Goal: Information Seeking & Learning: Find specific page/section

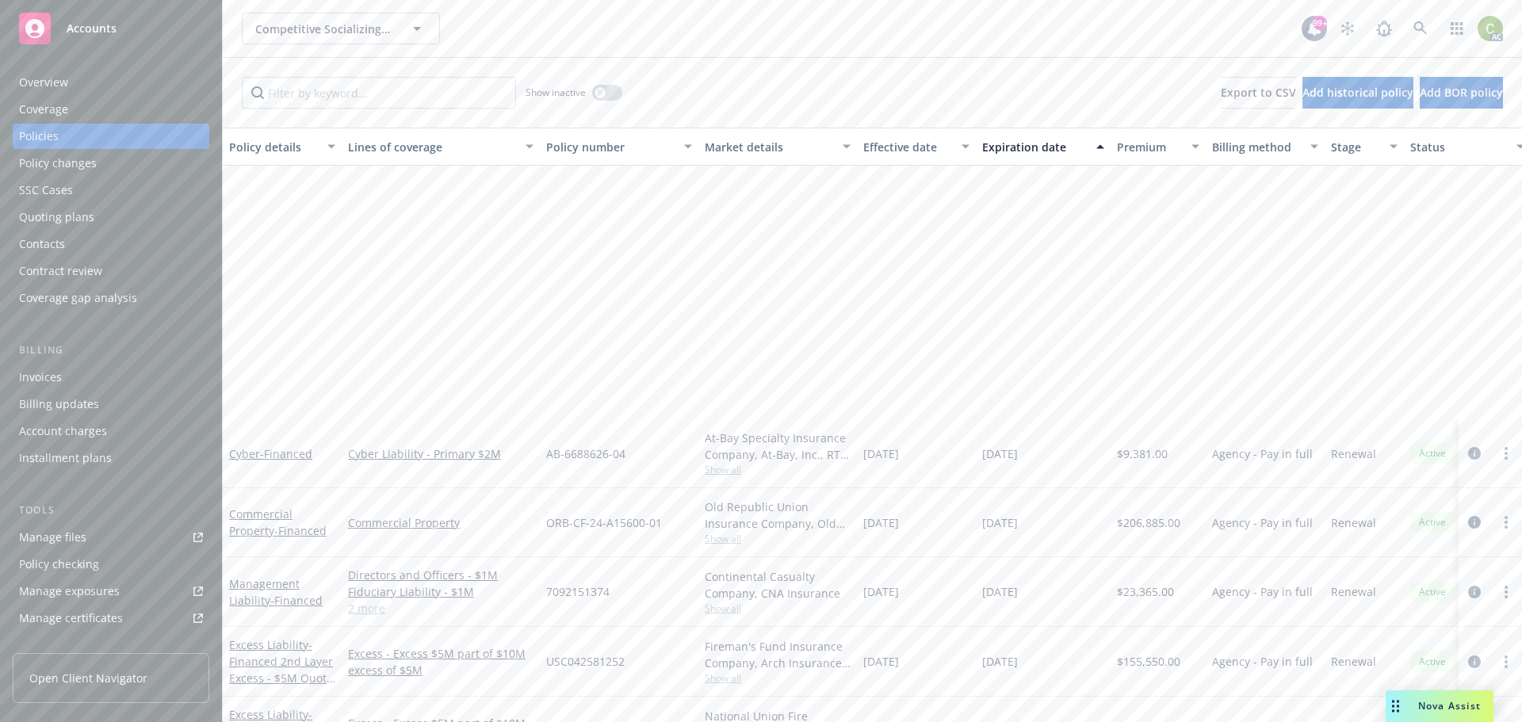
scroll to position [351, 0]
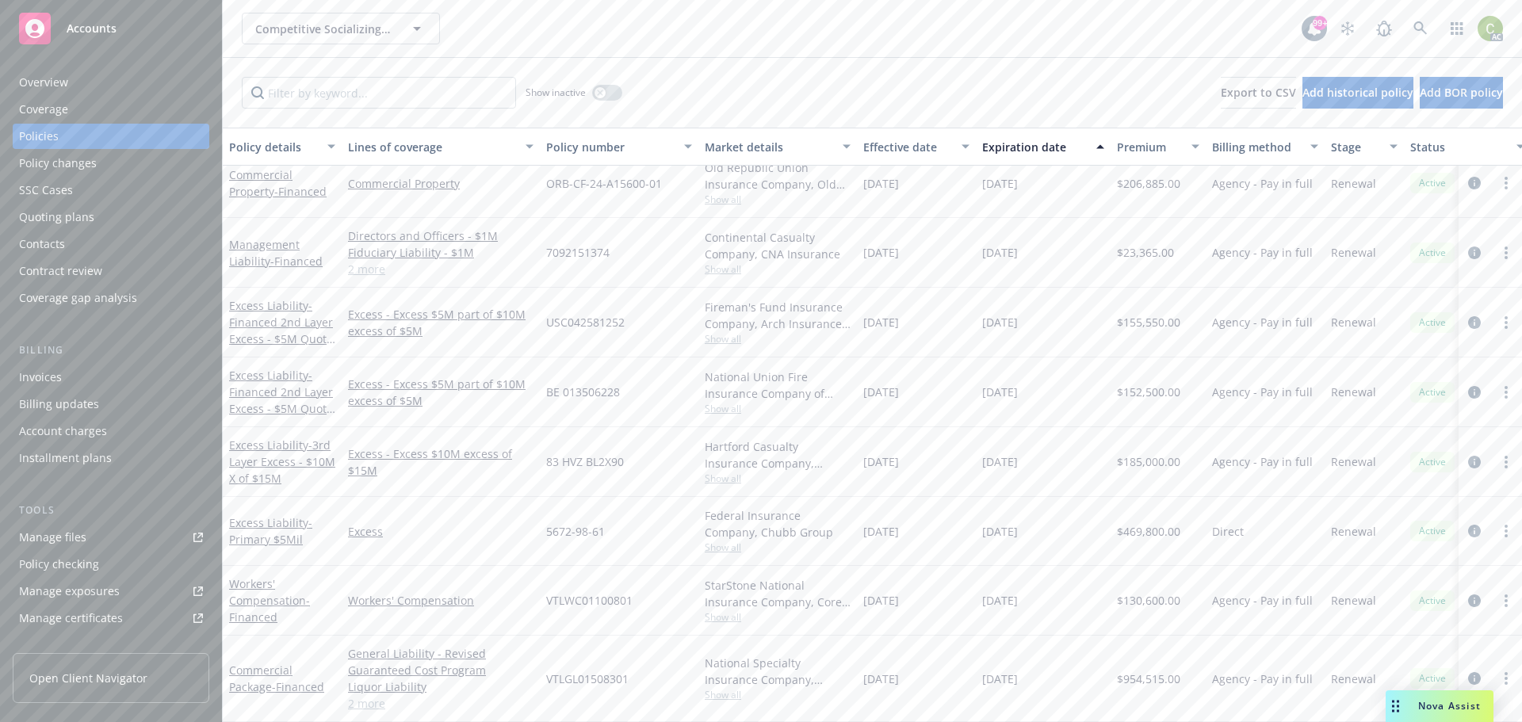
click at [1435, 698] on div "Nova Assist" at bounding box center [1440, 706] width 108 height 32
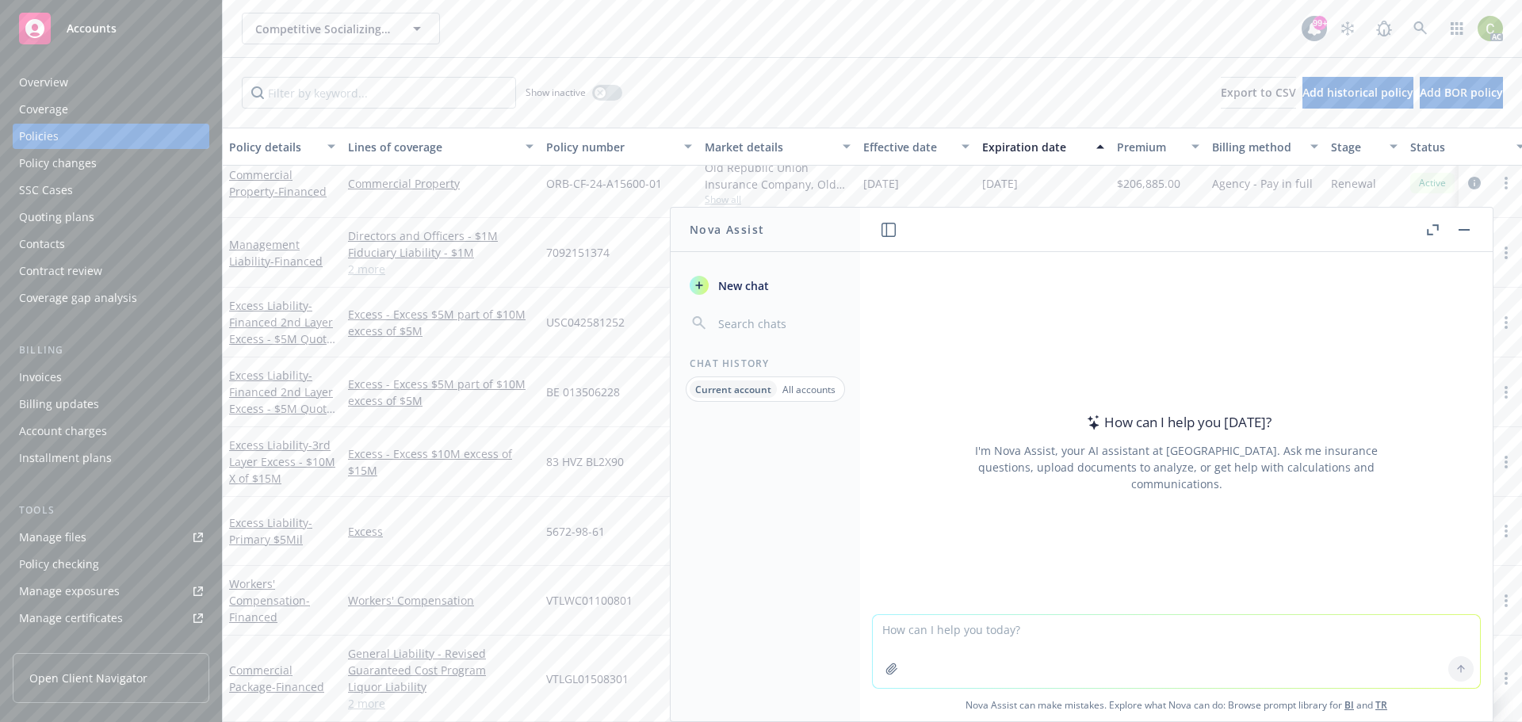
click at [1038, 634] on textarea at bounding box center [1176, 651] width 607 height 73
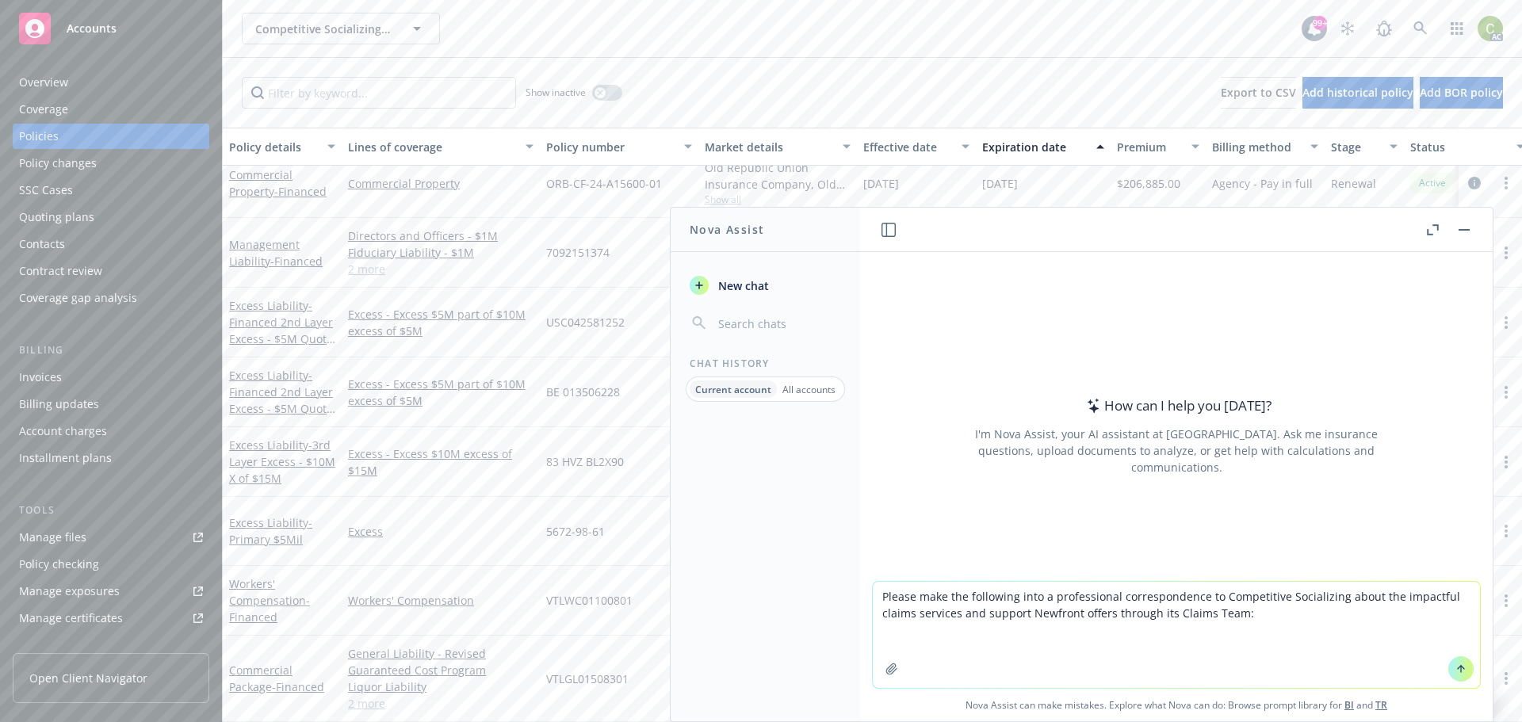
paste textarea "Loremips’d sitam cons ad e sedd ei temporincid utlabo etdoloremagna ali enimad …"
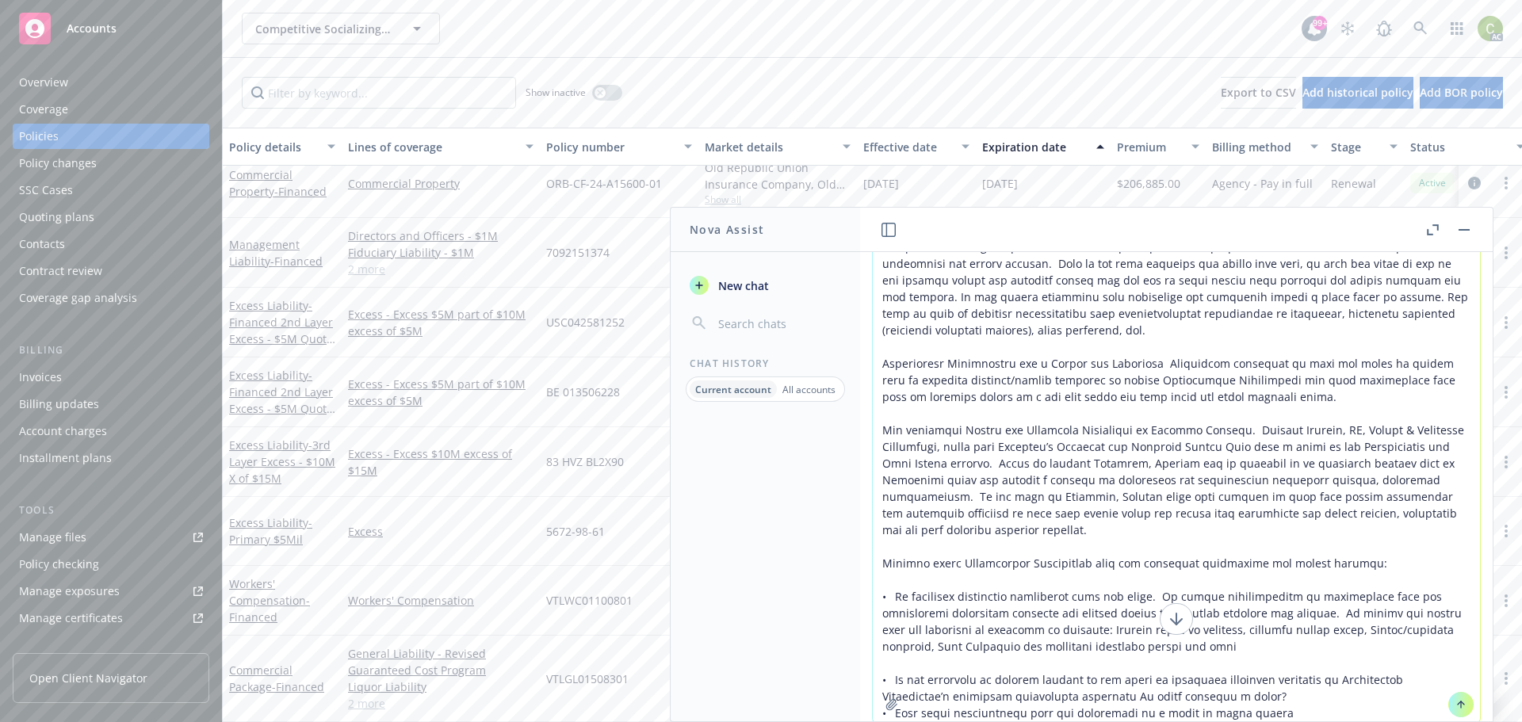
scroll to position [106, 0]
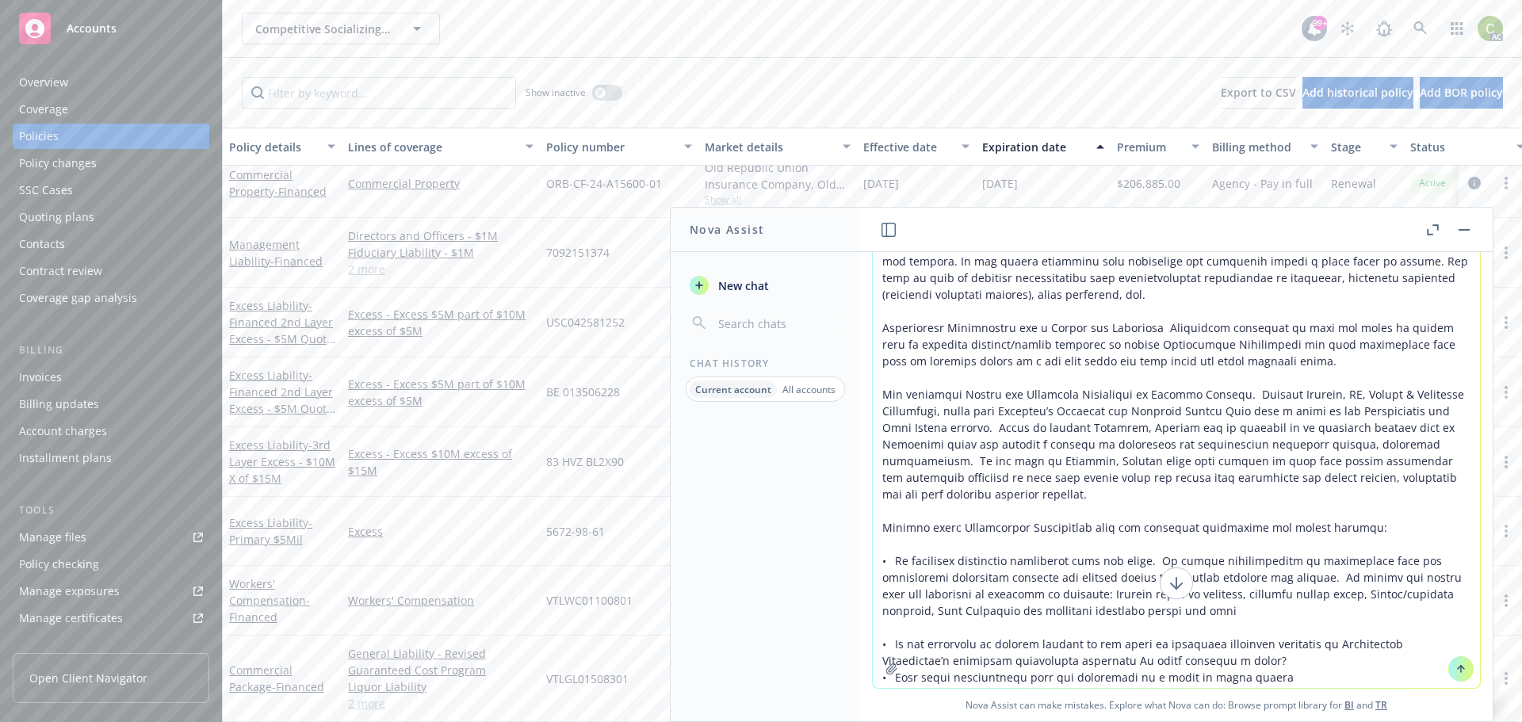
type textarea "Loremi dolo sit ametconse adip e seddoeiusmod temporincididu ut Laboreetdol Mag…"
click at [1459, 668] on icon at bounding box center [1460, 669] width 11 height 11
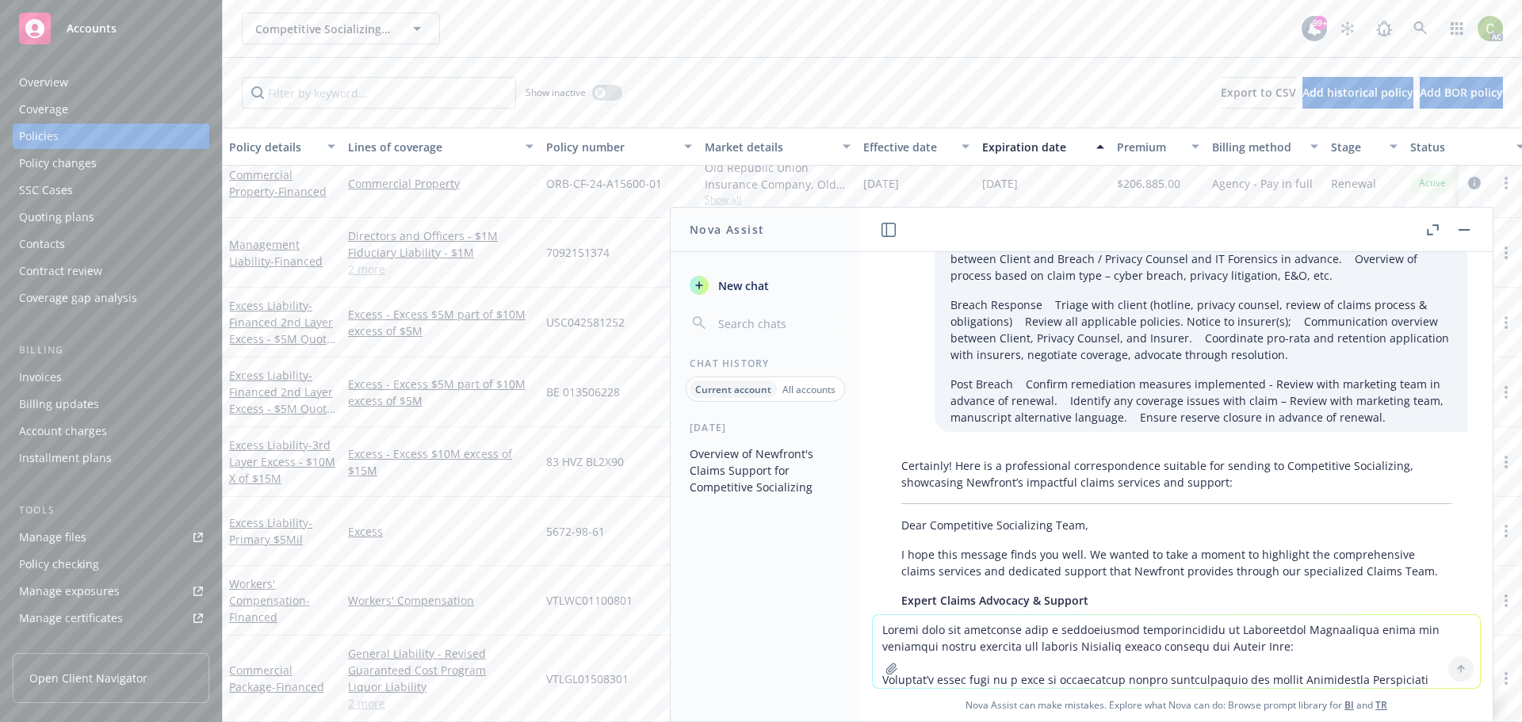
scroll to position [1530, 0]
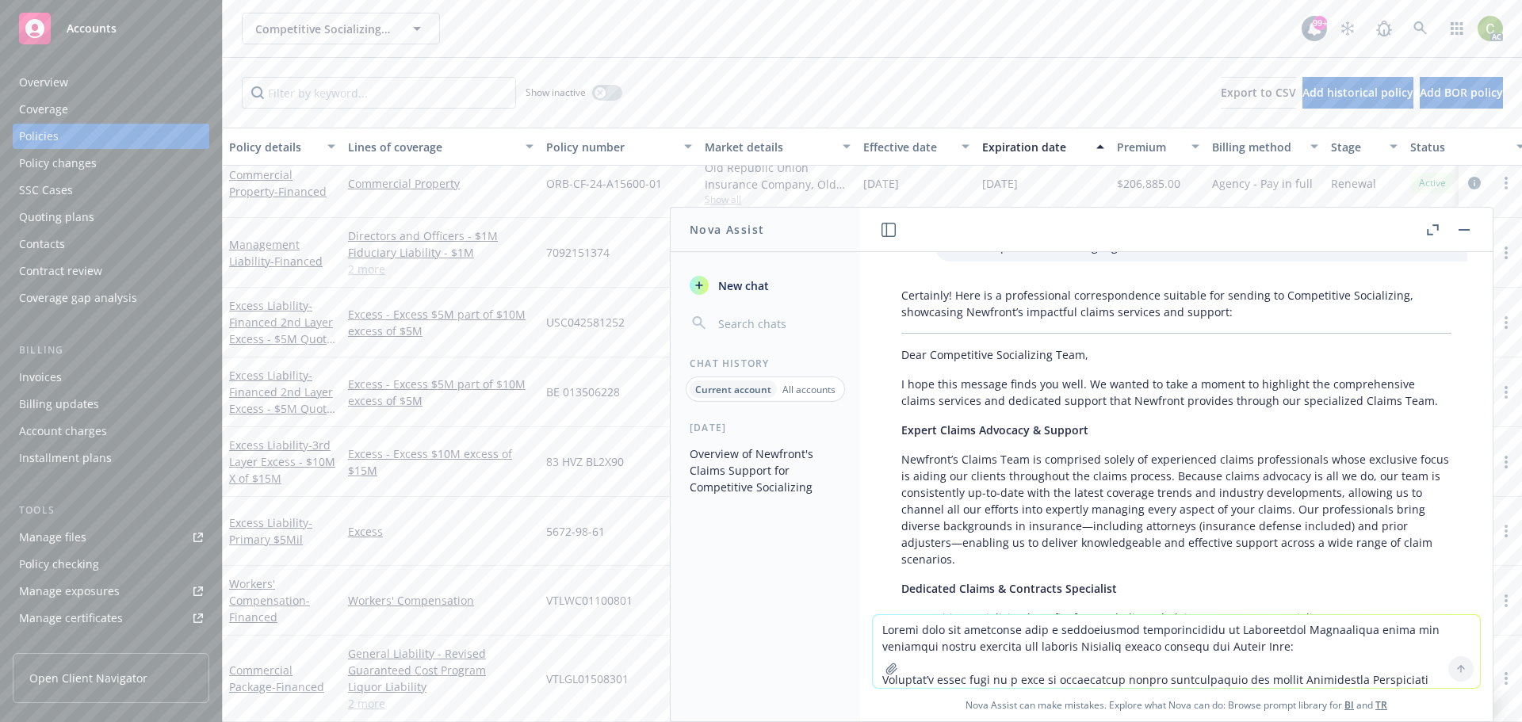
click at [1055, 629] on textarea at bounding box center [1176, 651] width 607 height 73
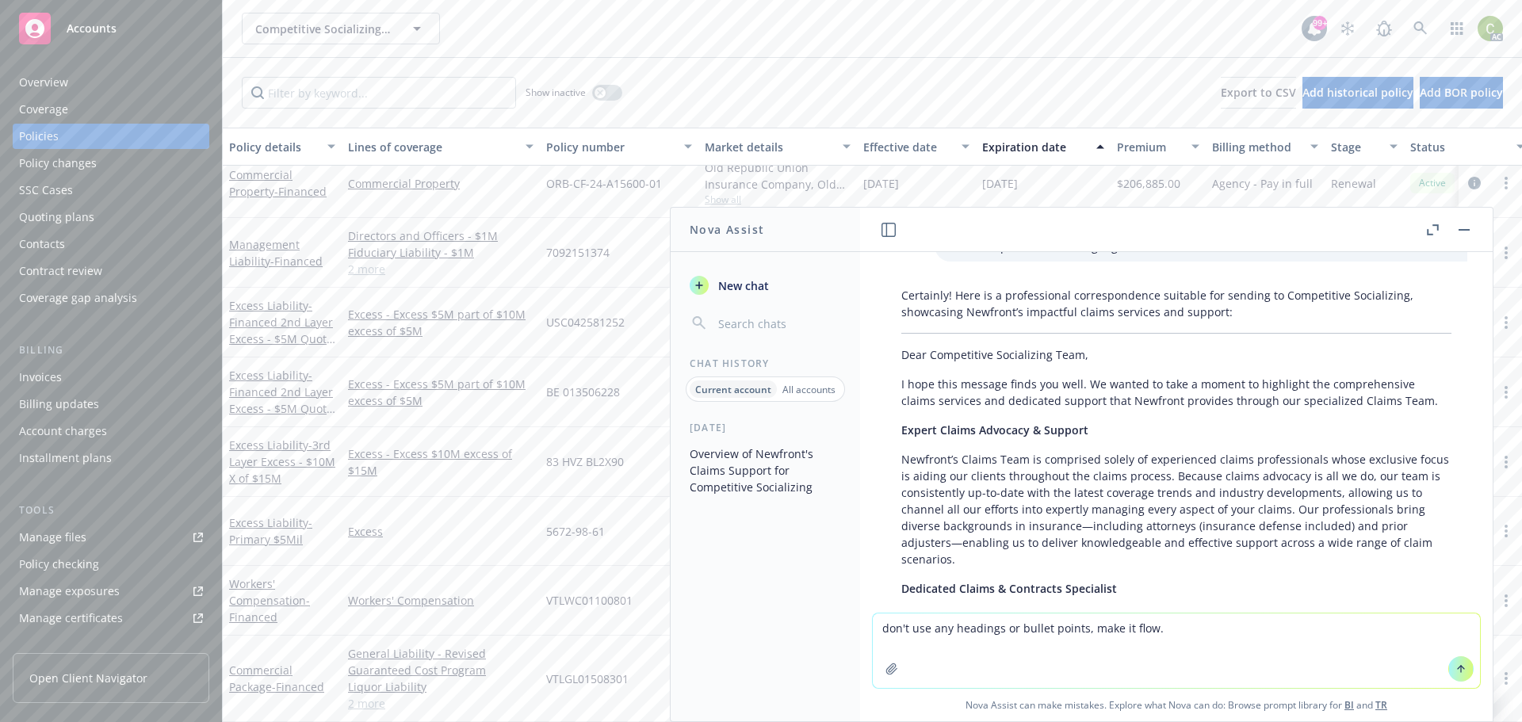
type textarea "don't use any headings or bullet points, make it flow."
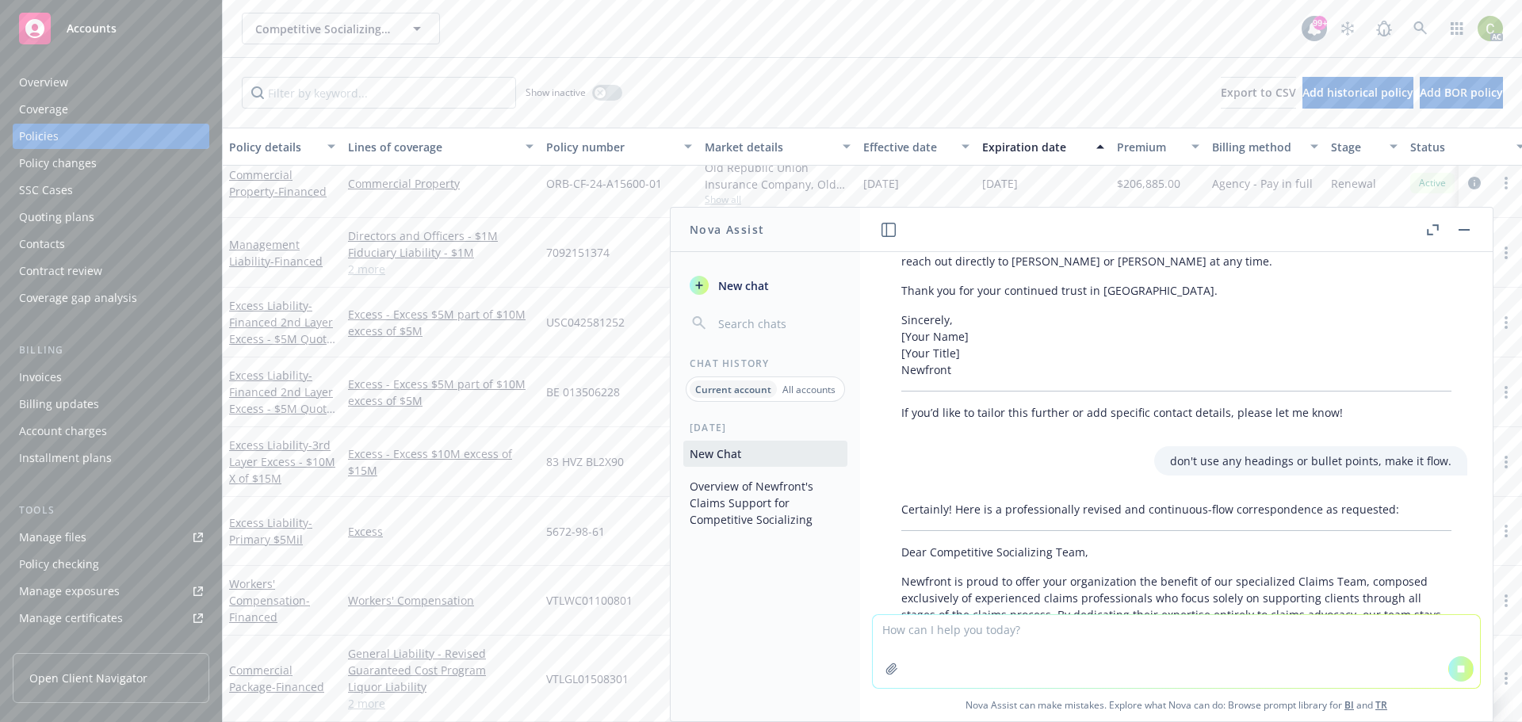
scroll to position [2942, 0]
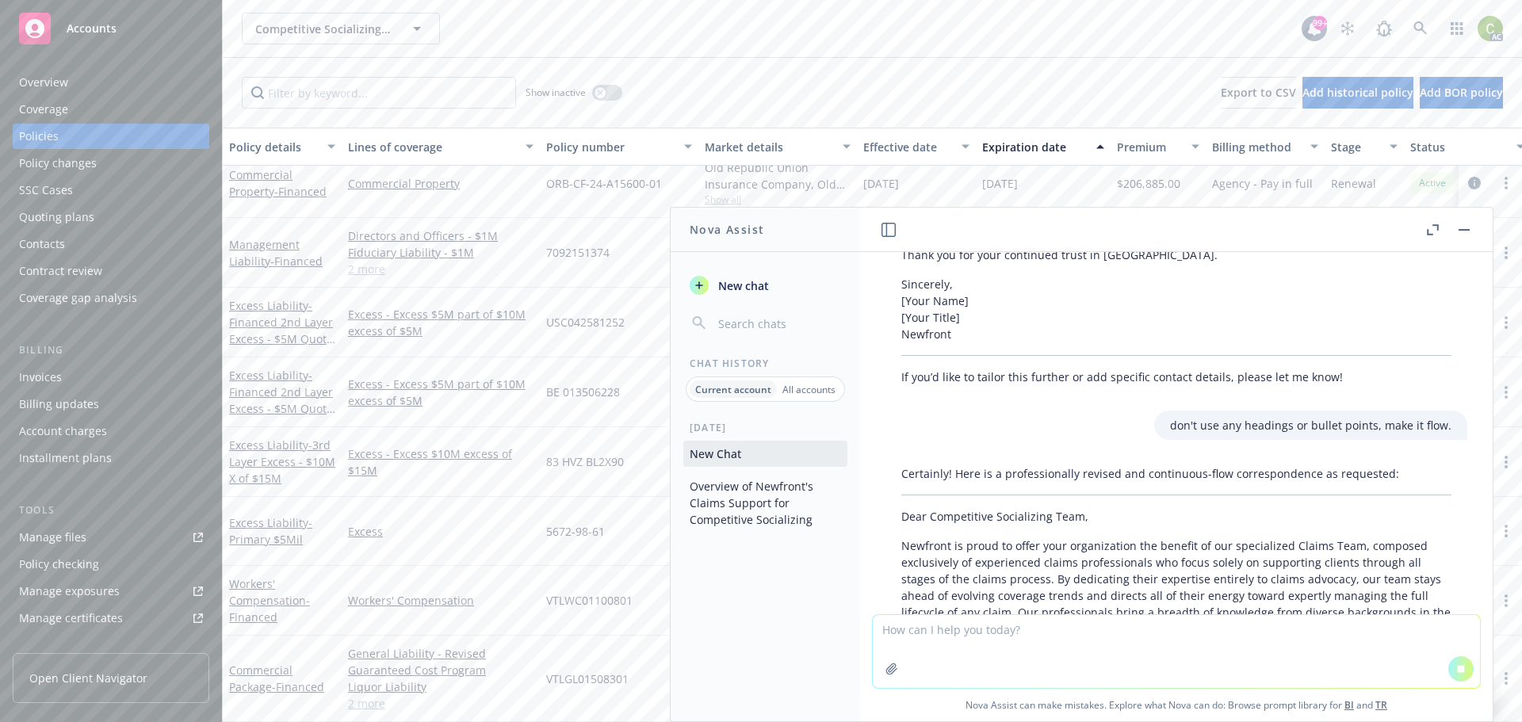
click at [1085, 642] on textarea at bounding box center [1176, 651] width 607 height 73
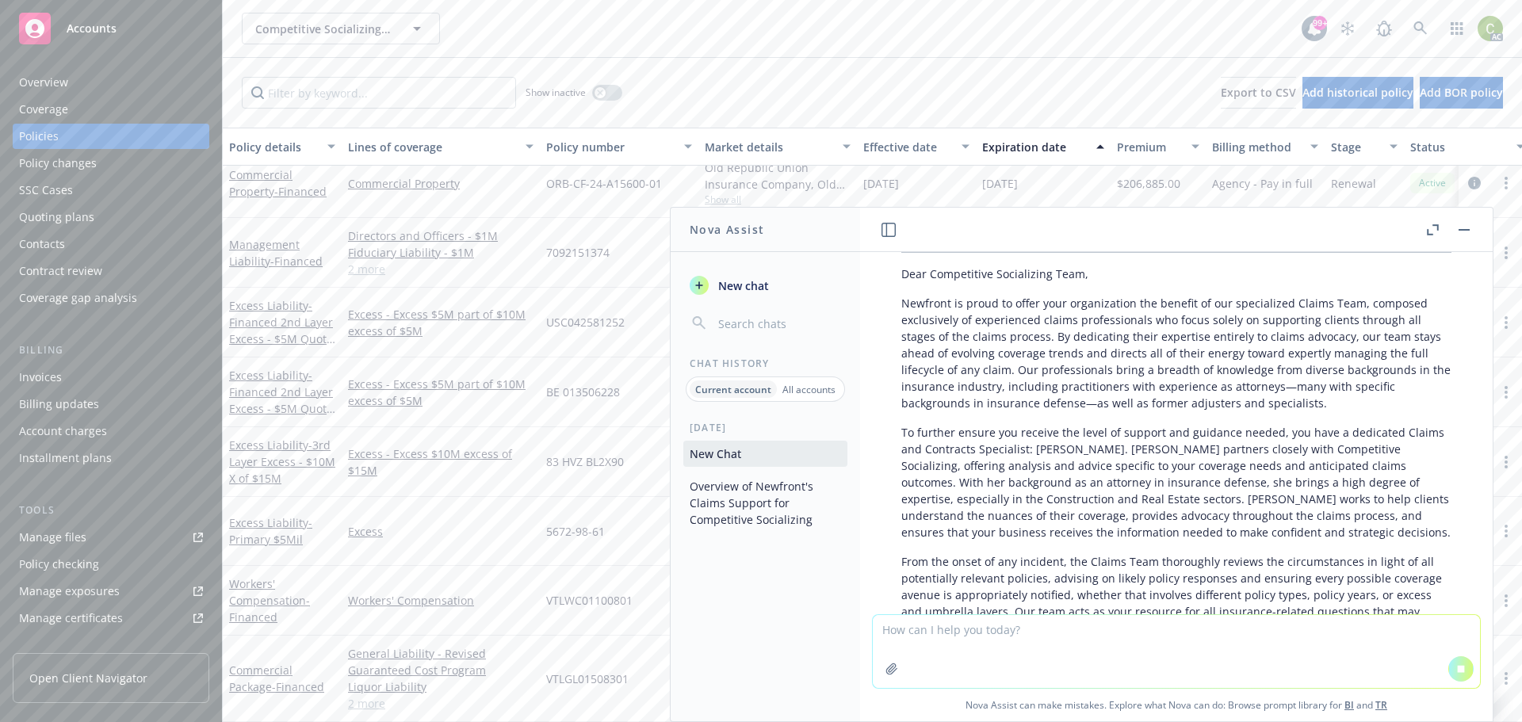
scroll to position [3201, 0]
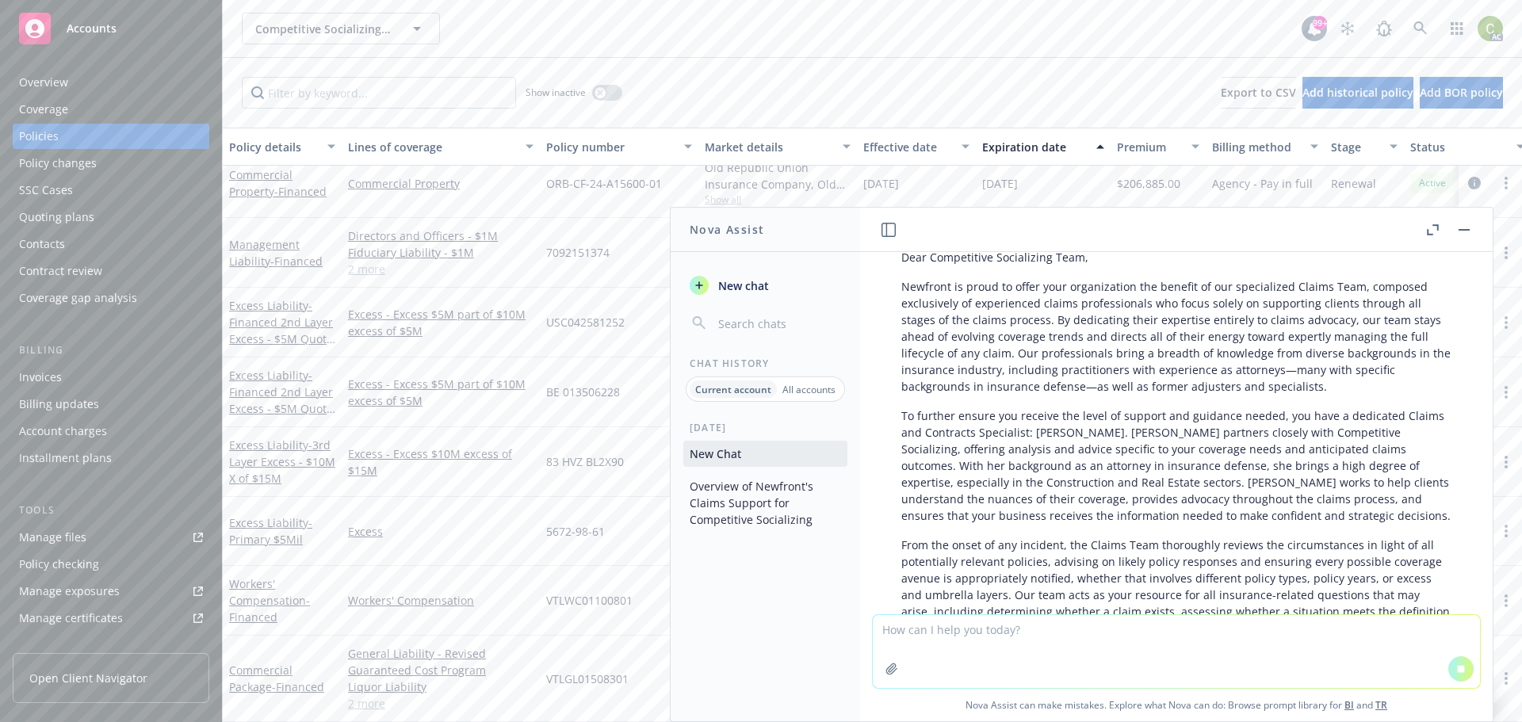
click at [1052, 637] on textarea at bounding box center [1176, 651] width 607 height 73
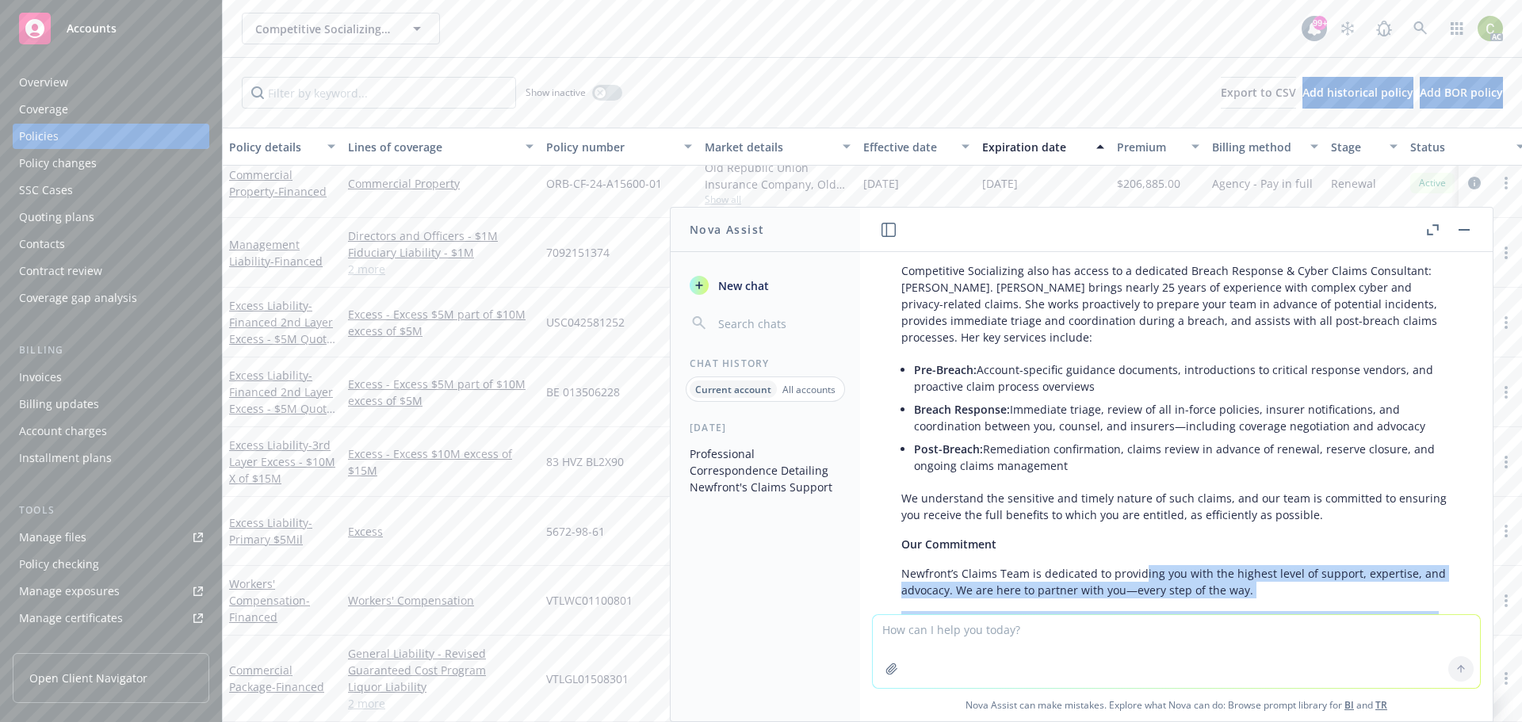
scroll to position [3007, 0]
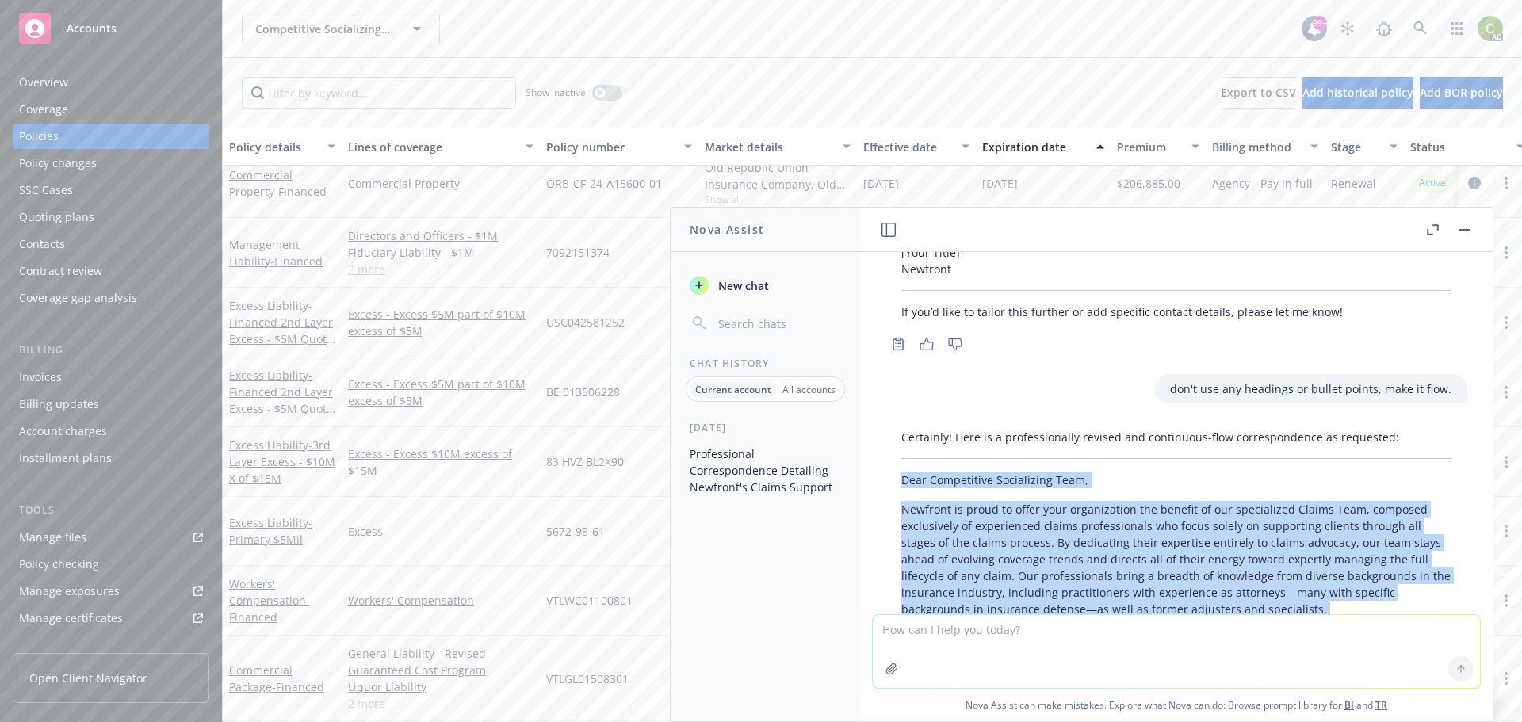
drag, startPoint x: 1191, startPoint y: 530, endPoint x: 898, endPoint y: 417, distance: 313.7
copy div "Lore Ipsumdolors Ametconsect Adip, Elitsedd ei tempo in utlab etdo magnaaliquae…"
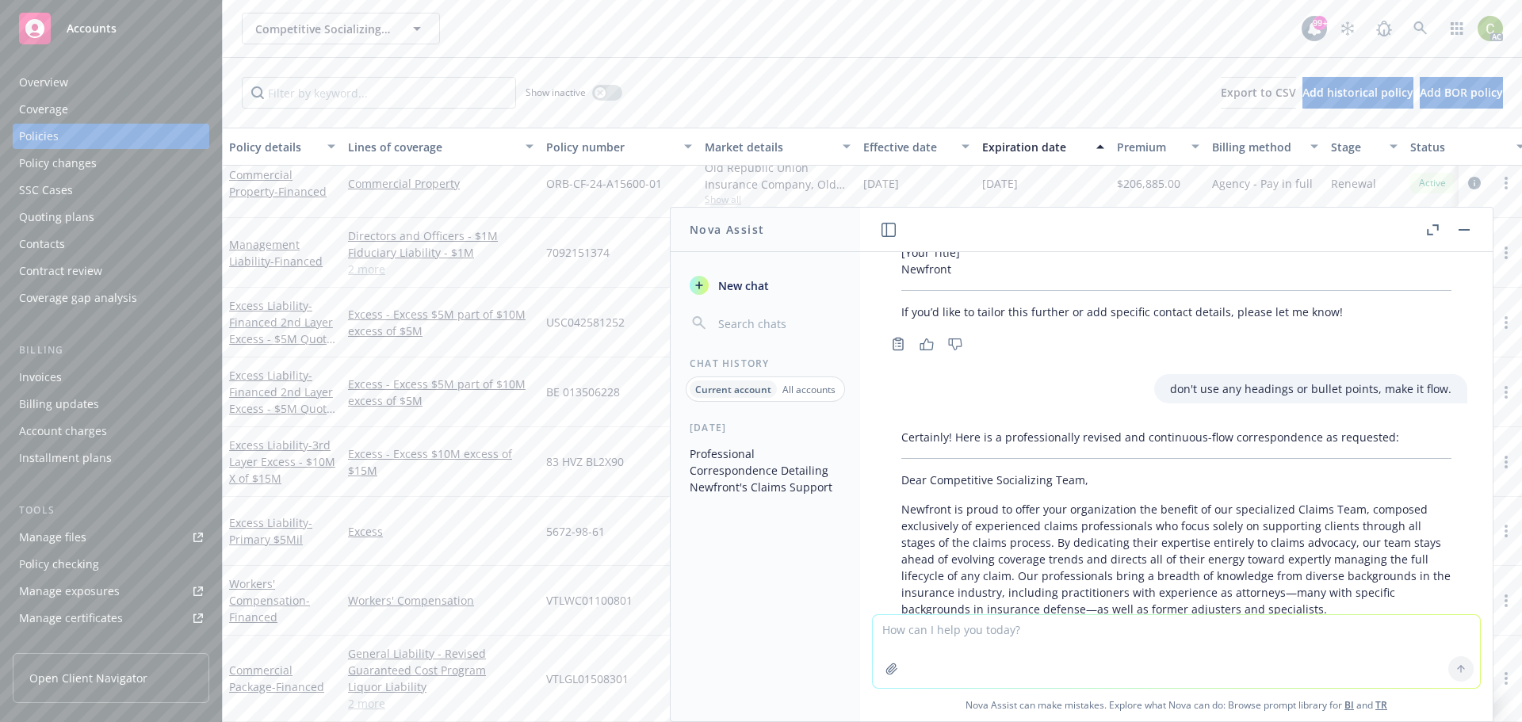
click at [955, 637] on textarea at bounding box center [1176, 651] width 607 height 73
type textarea "Make it more matter of fact and less fluffy."
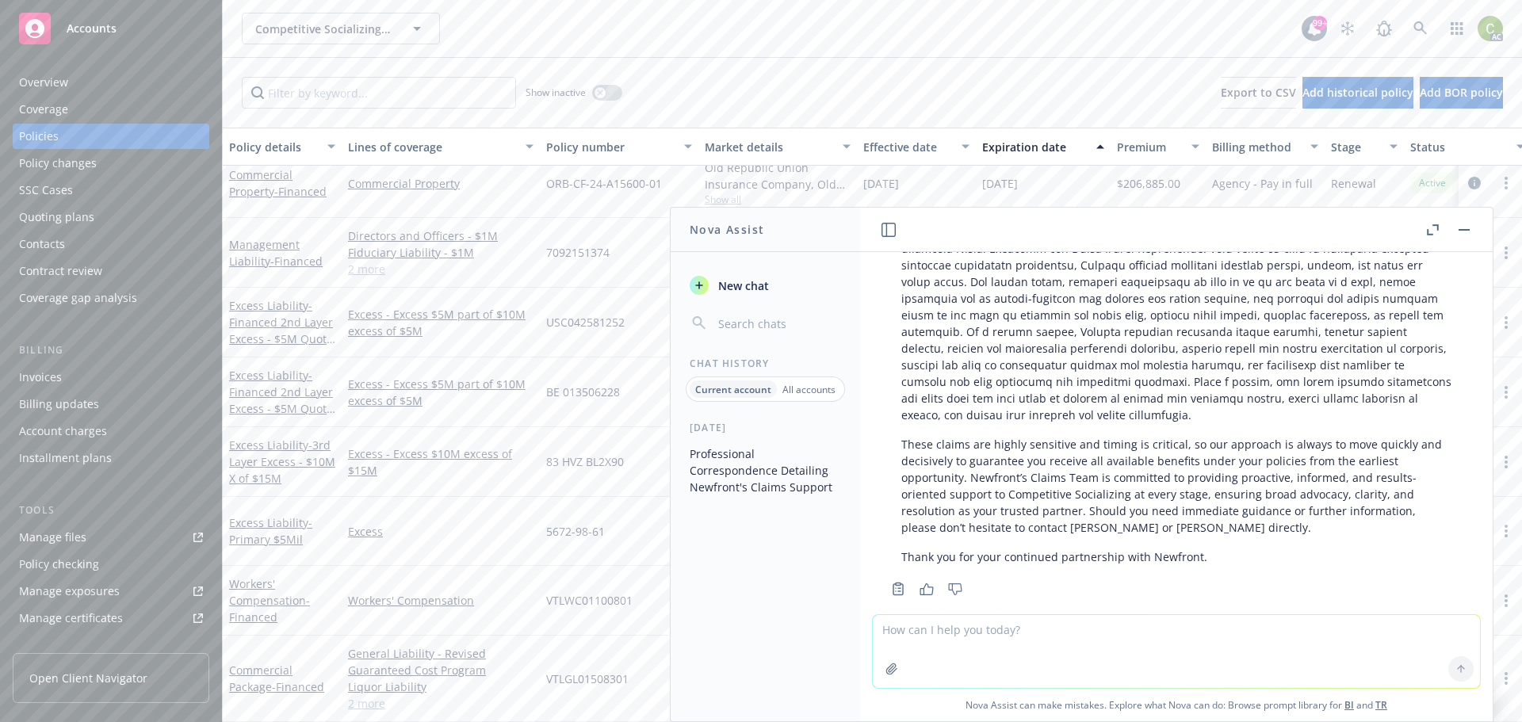
scroll to position [4256, 0]
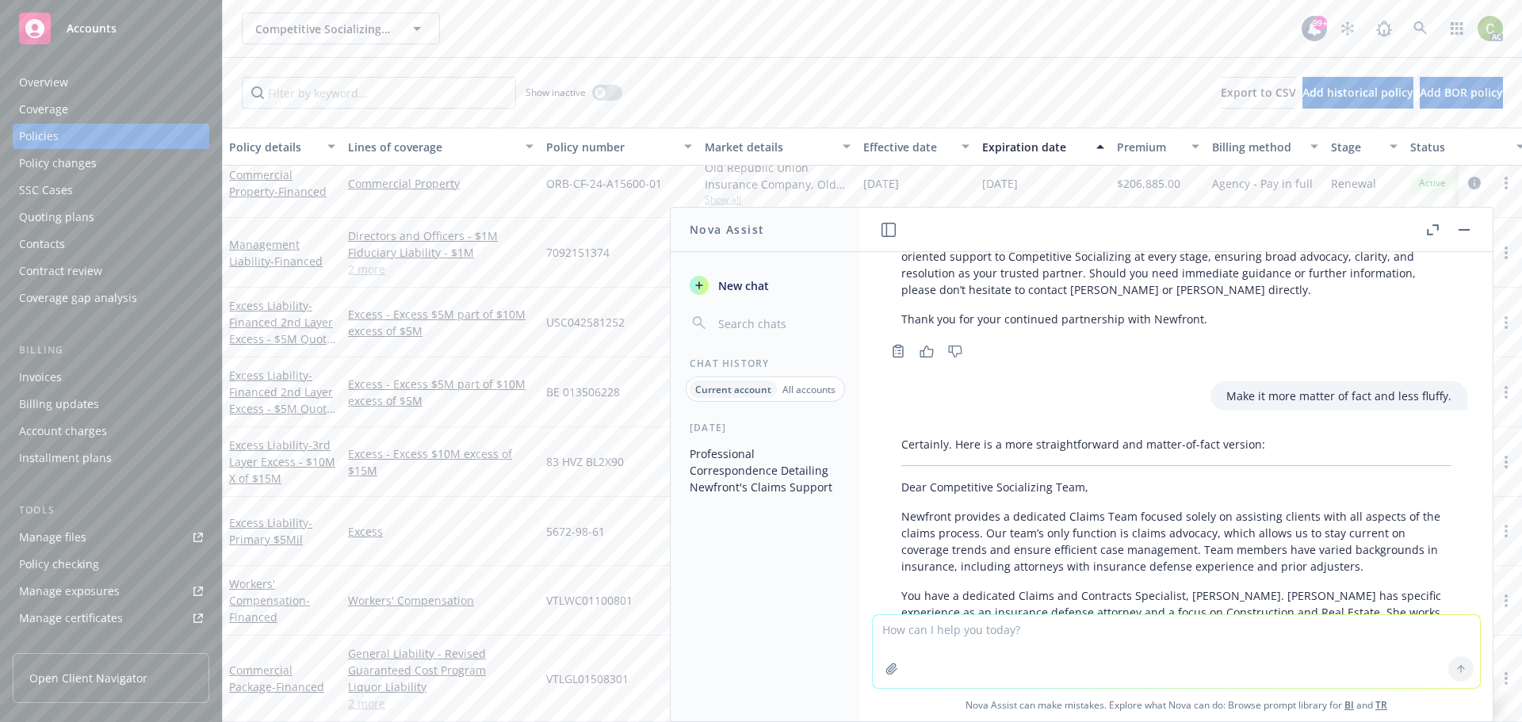
drag, startPoint x: 1111, startPoint y: 503, endPoint x: 894, endPoint y: 436, distance: 227.4
copy div "Loremips dolorsit a consectet Adipis Elit seddoei tempor in utlaboree dolorem a…"
click at [979, 637] on textarea at bounding box center [1176, 651] width 607 height 73
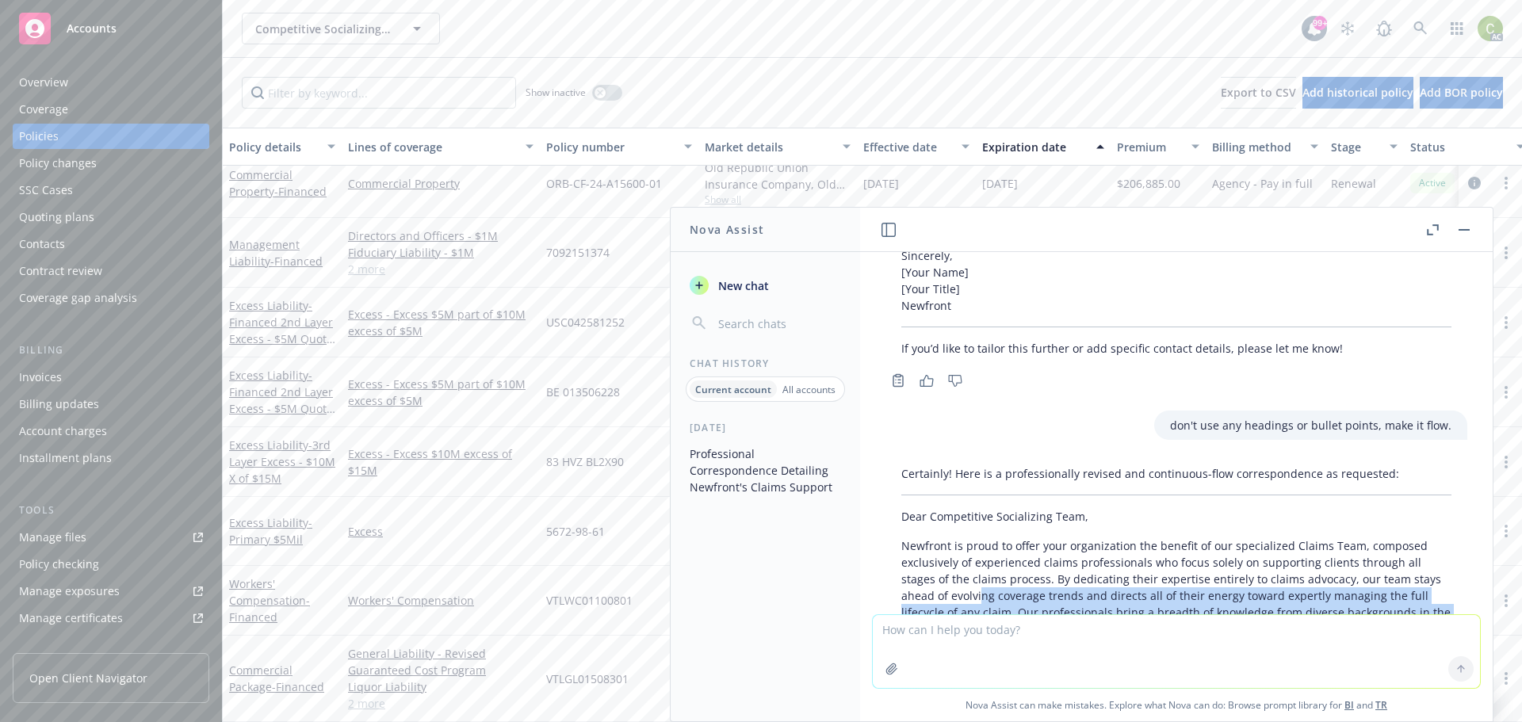
scroll to position [3009, 0]
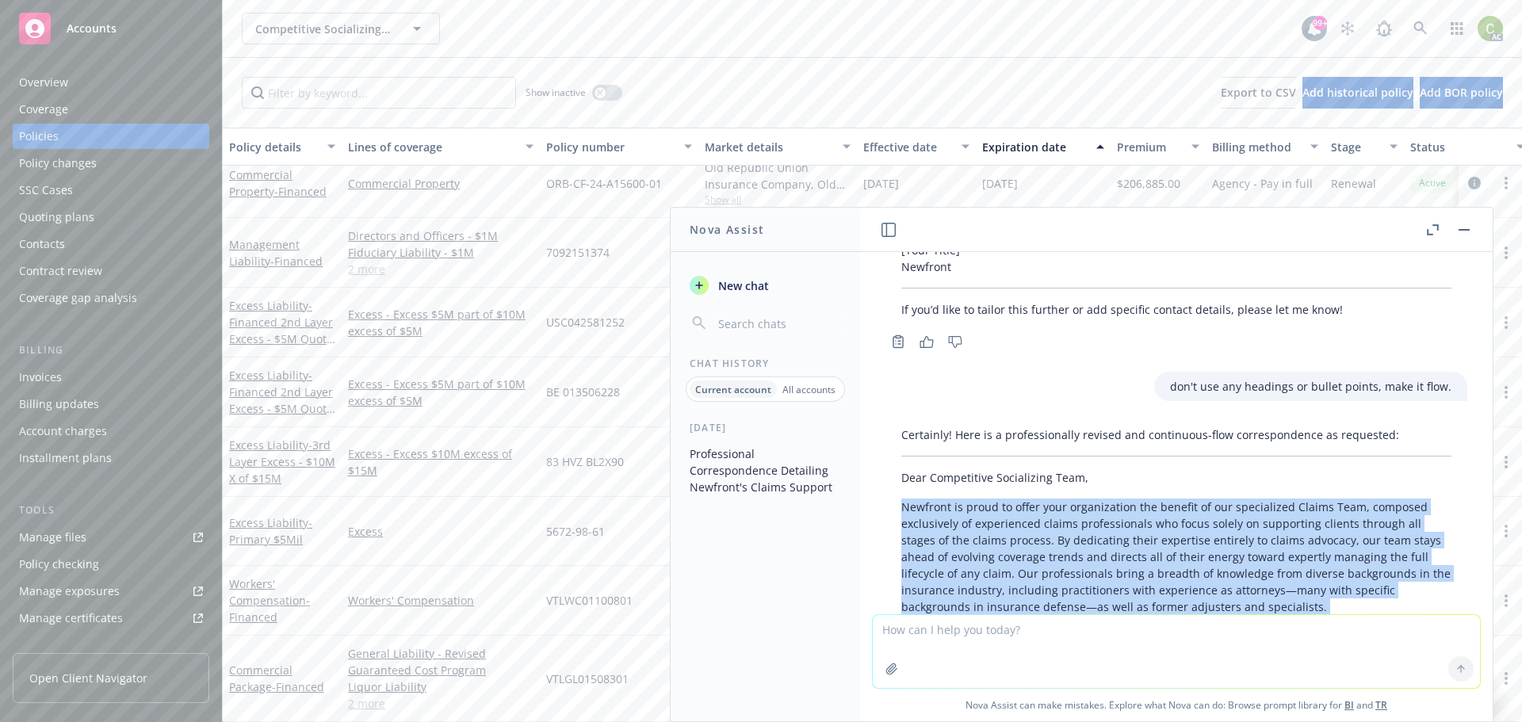
drag, startPoint x: 1198, startPoint y: 395, endPoint x: 902, endPoint y: 438, distance: 298.8
copy div "Loremips do sitam co adipi elit seddoeiusmod tem incidid ut lab etdoloremag Ali…"
click at [48, 86] on div "Overview" at bounding box center [43, 82] width 49 height 25
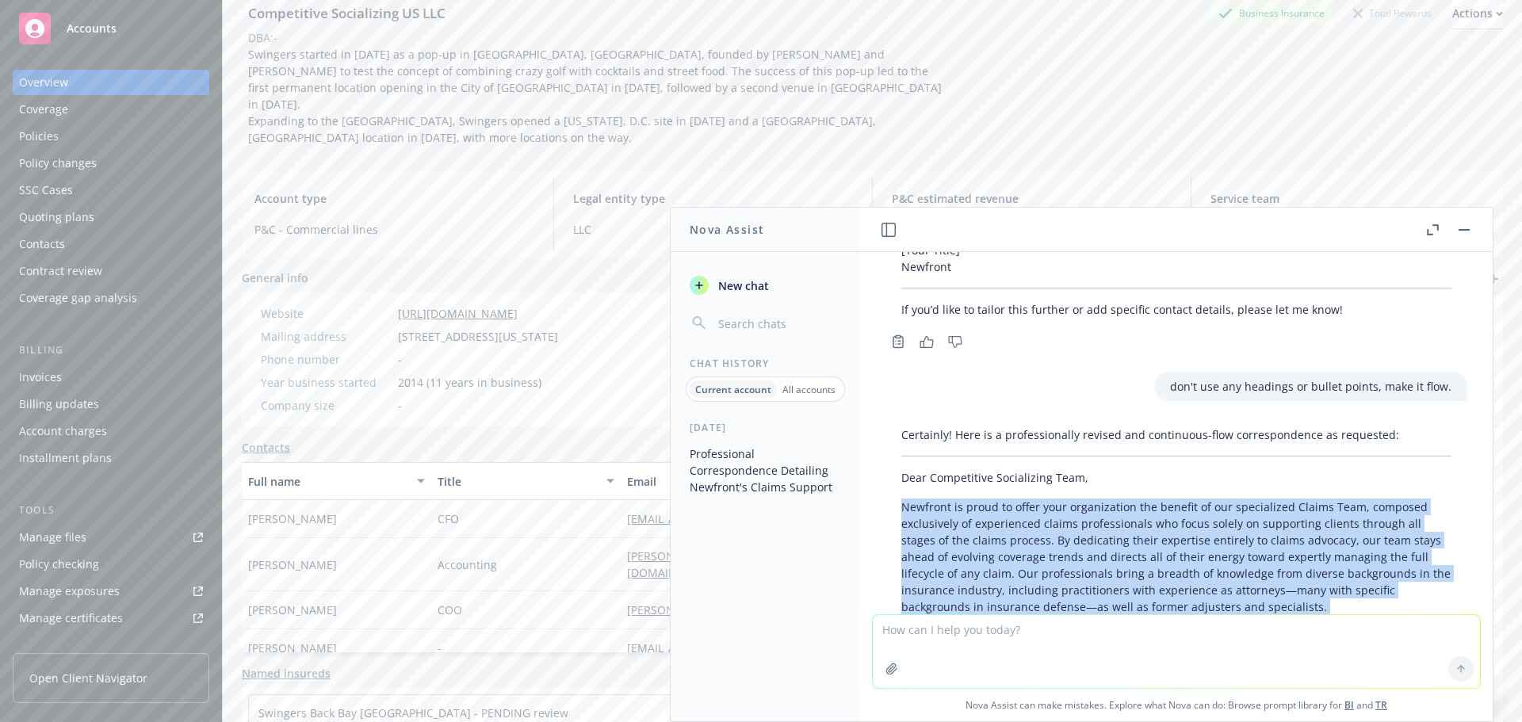
scroll to position [159, 0]
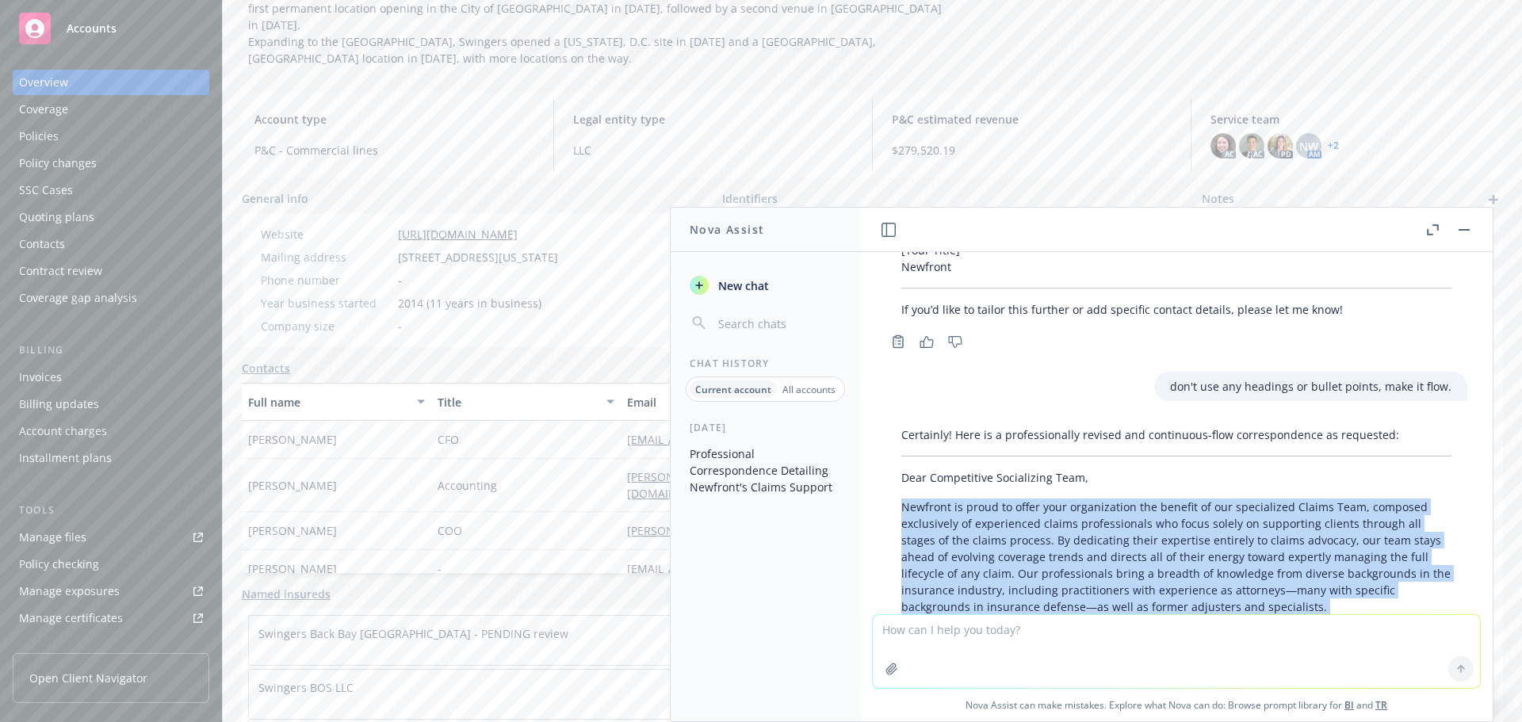
click at [1462, 224] on button "button" at bounding box center [1464, 229] width 19 height 19
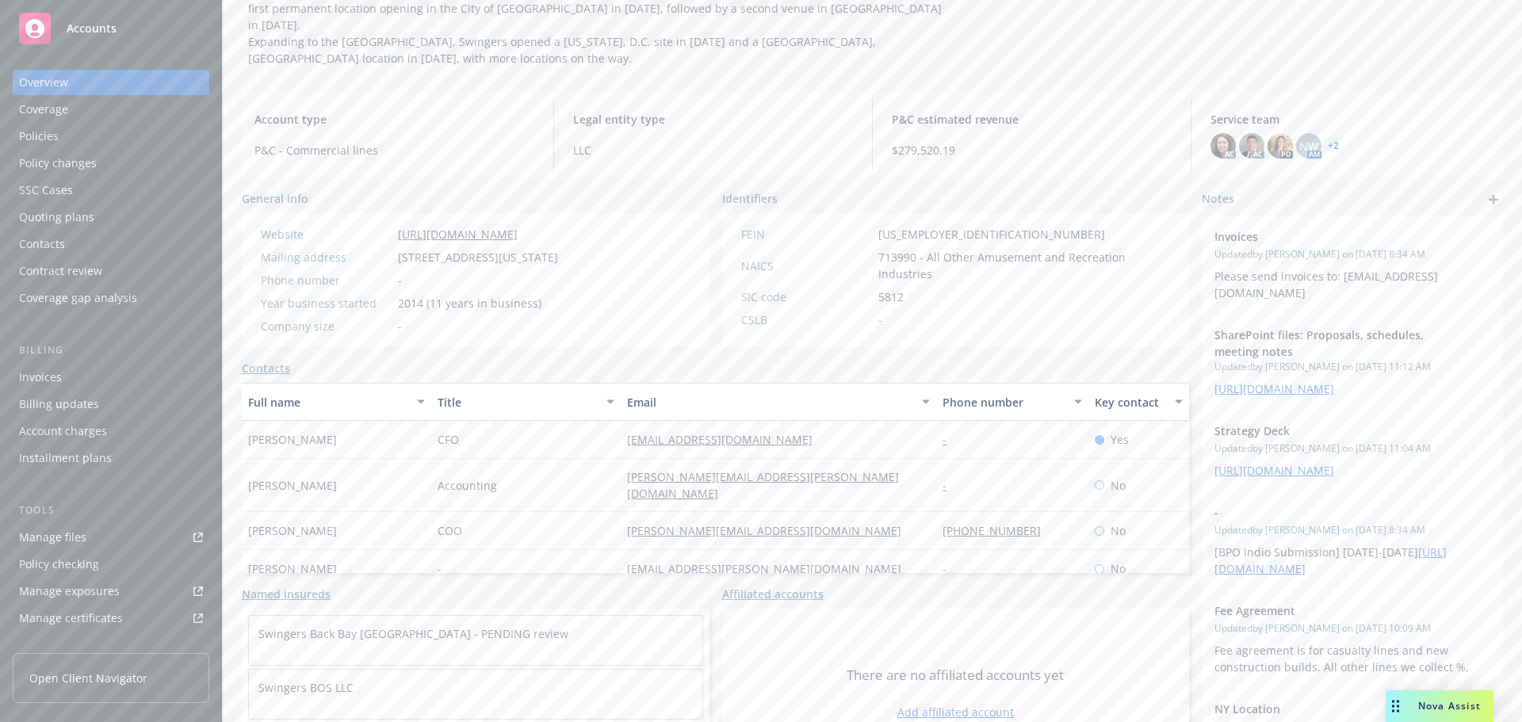
click at [1027, 586] on div "Affiliated accounts" at bounding box center [956, 594] width 468 height 17
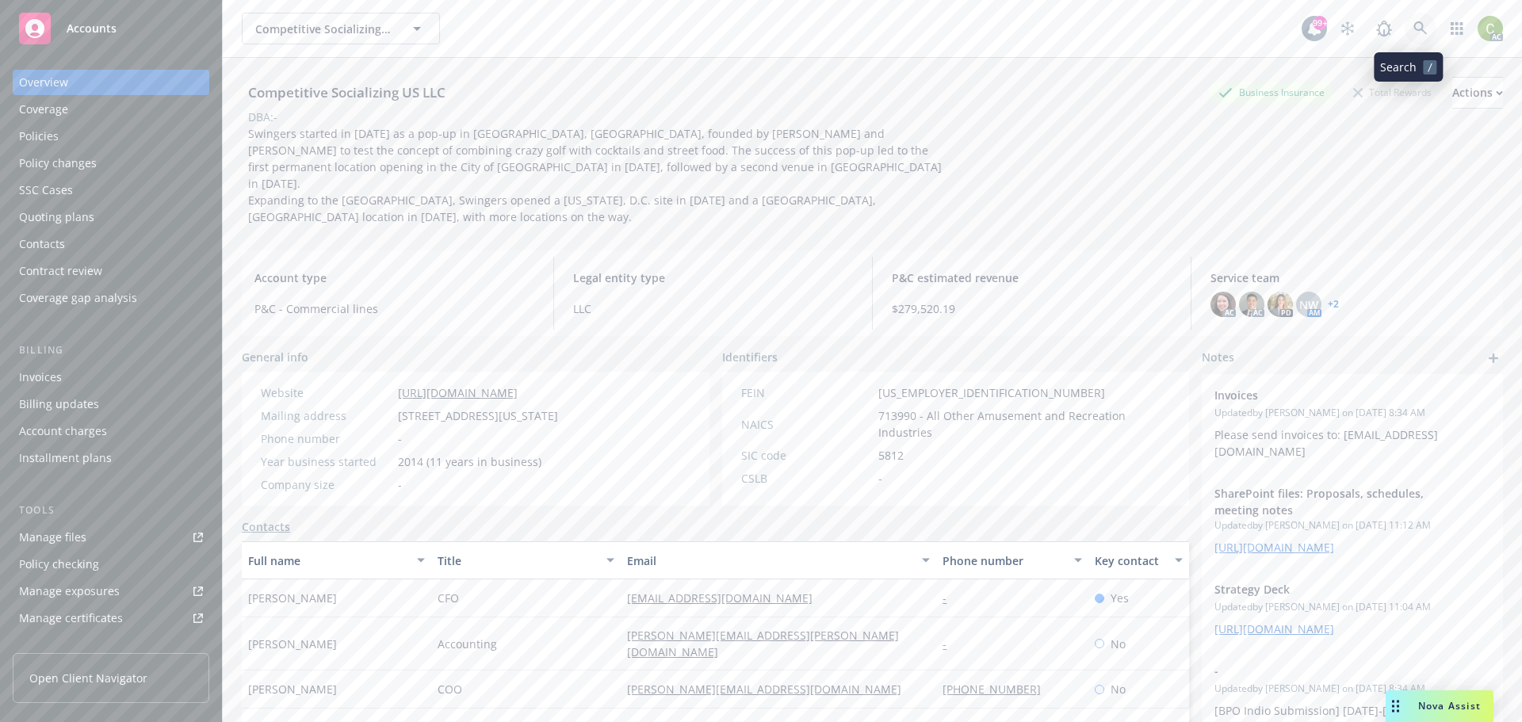
click at [1405, 36] on link at bounding box center [1421, 29] width 32 height 32
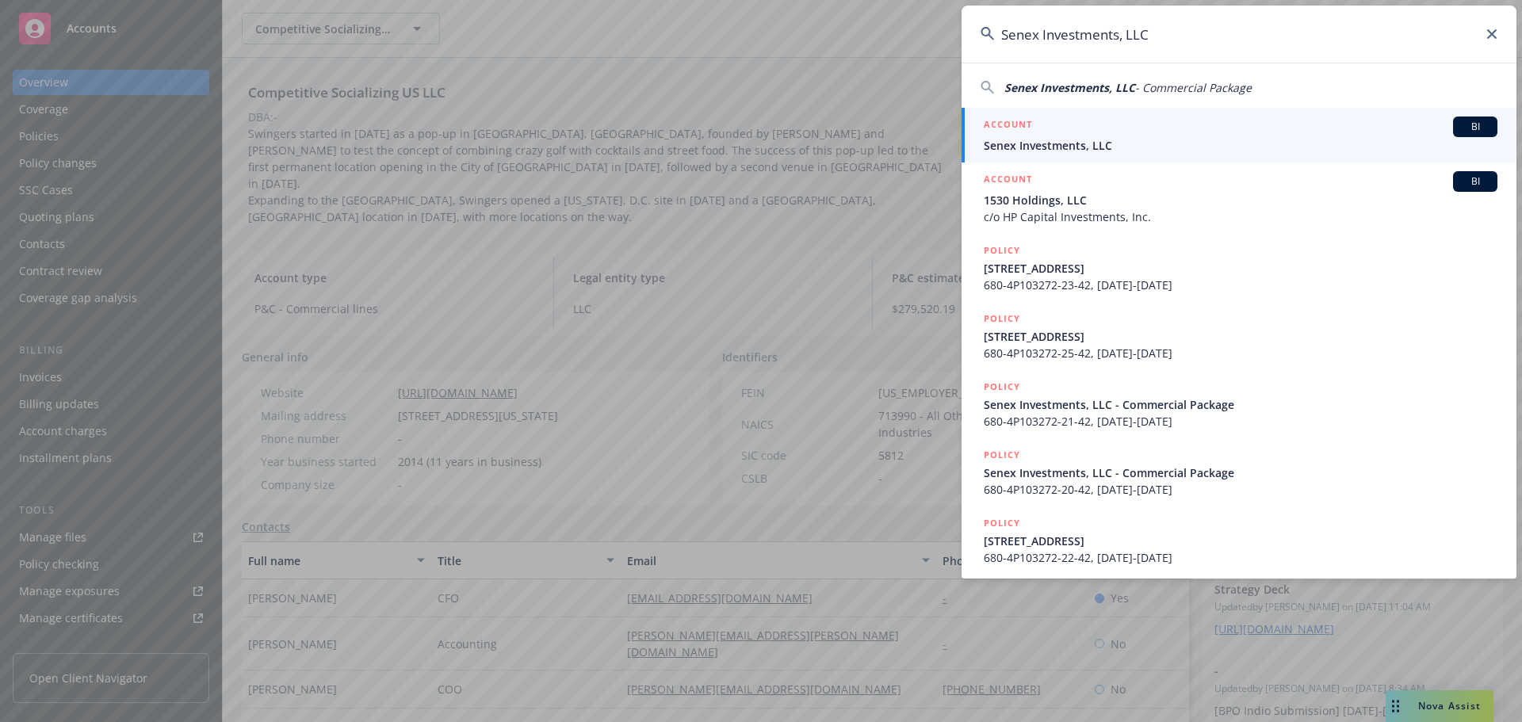
type input "Senex Investments, LLC"
click at [1068, 131] on div "ACCOUNT BI" at bounding box center [1241, 127] width 514 height 21
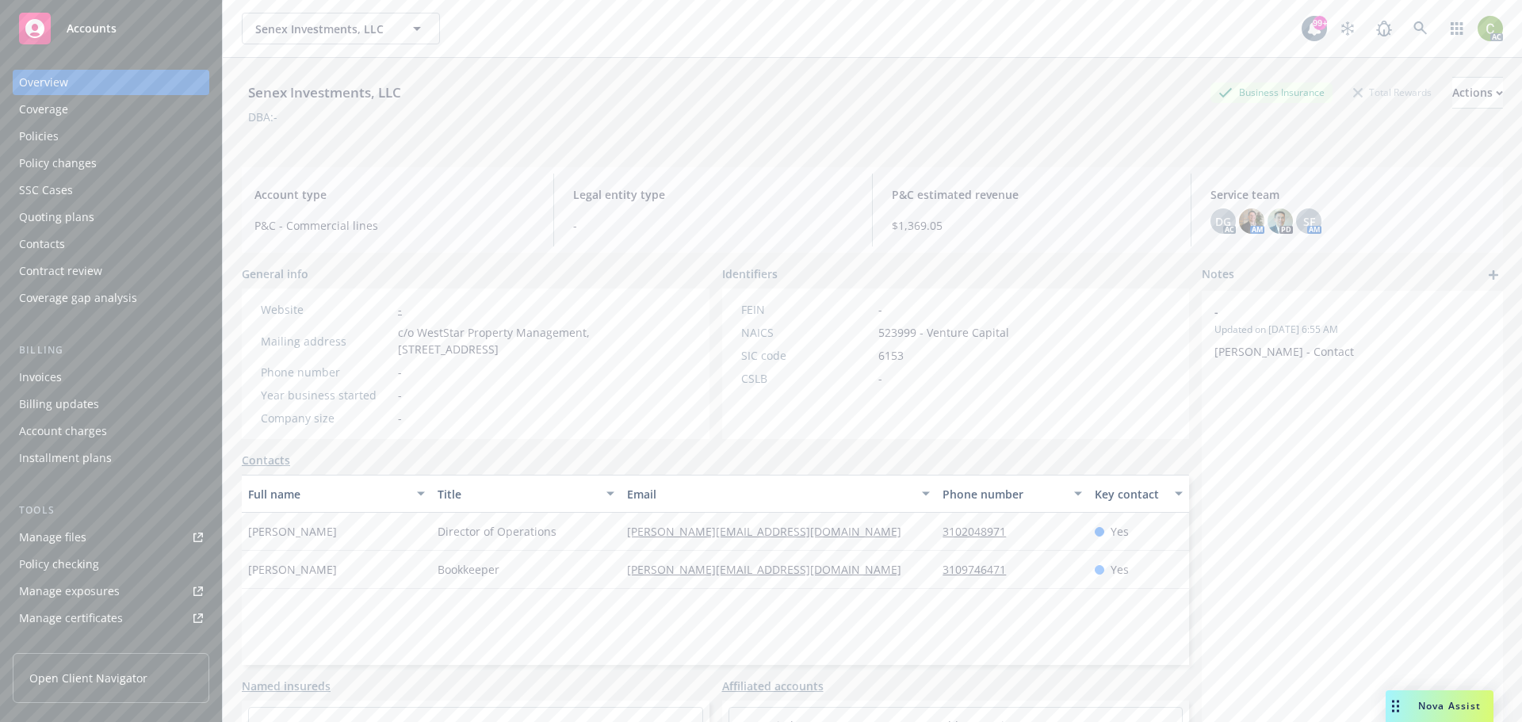
click at [22, 130] on div "Policies" at bounding box center [39, 136] width 40 height 25
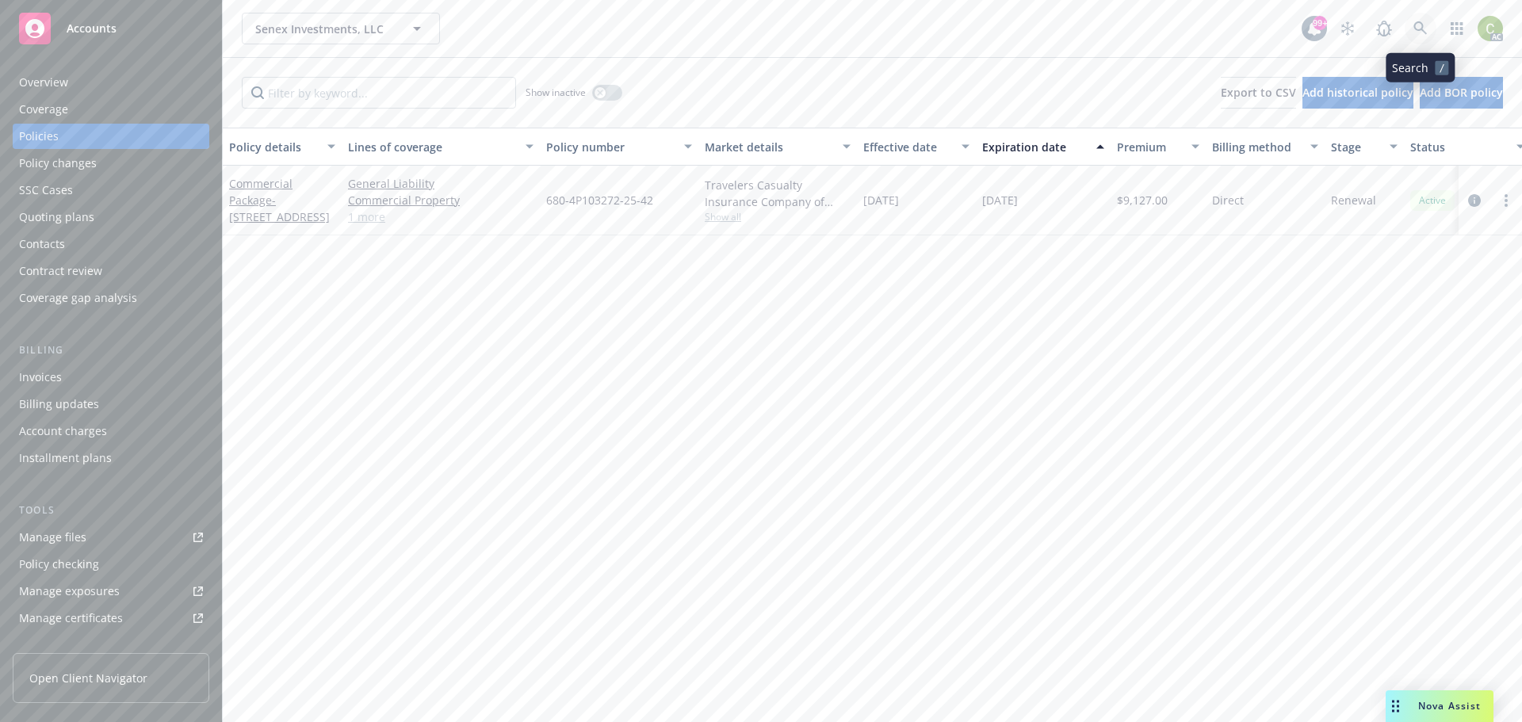
click at [1421, 29] on icon at bounding box center [1419, 27] width 13 height 13
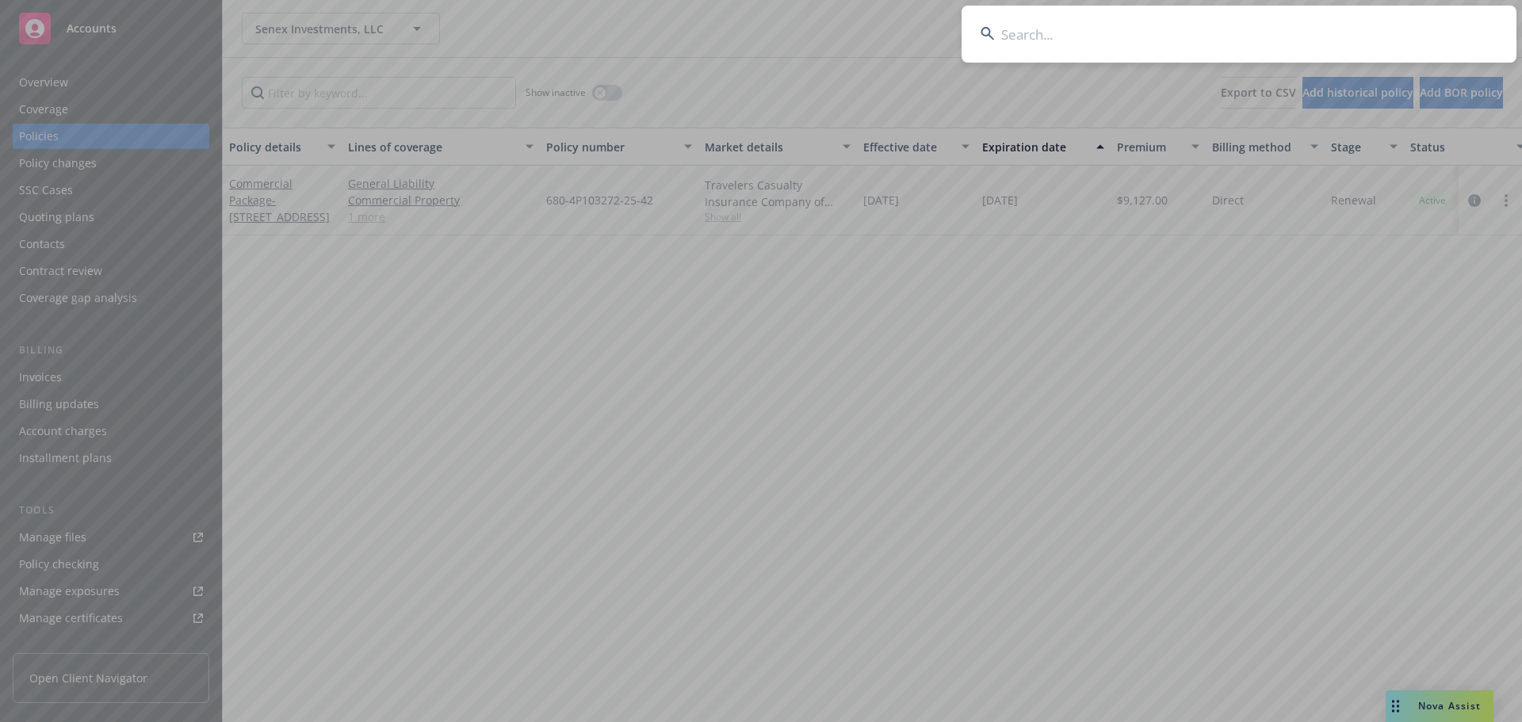
type input "[PERSON_NAME] [PERSON_NAME] Family, Inc."
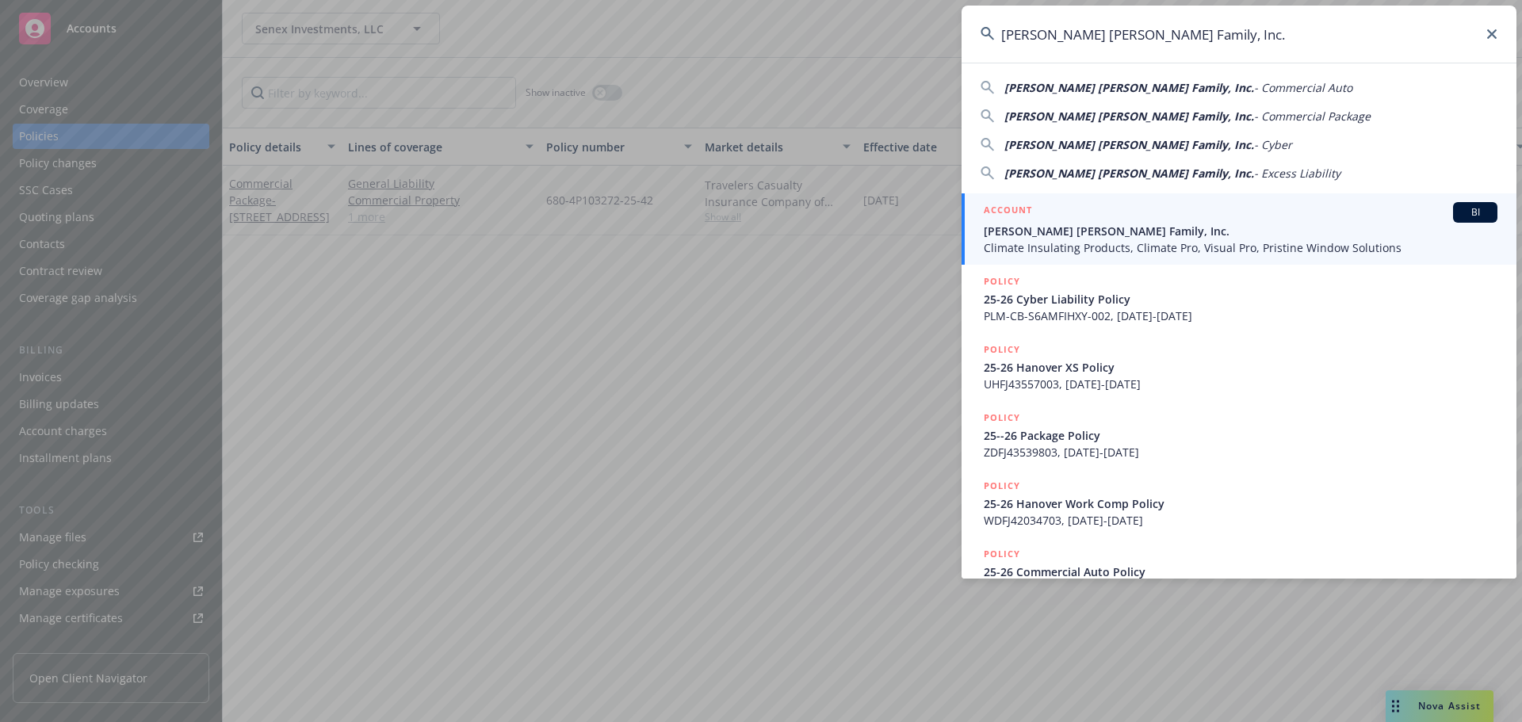
click at [1160, 236] on span "[PERSON_NAME] [PERSON_NAME] Family, Inc." at bounding box center [1241, 231] width 514 height 17
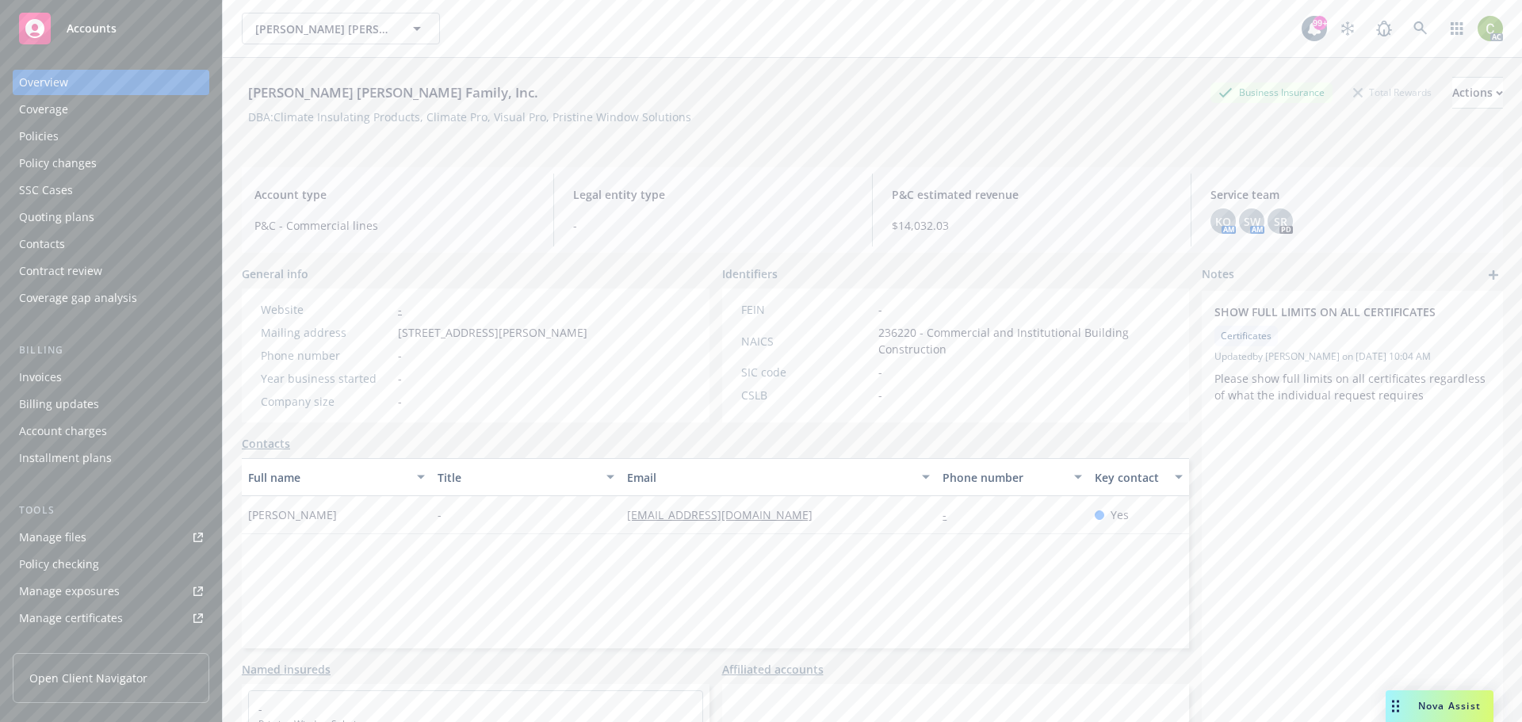
click at [77, 141] on div "Policies" at bounding box center [111, 136] width 184 height 25
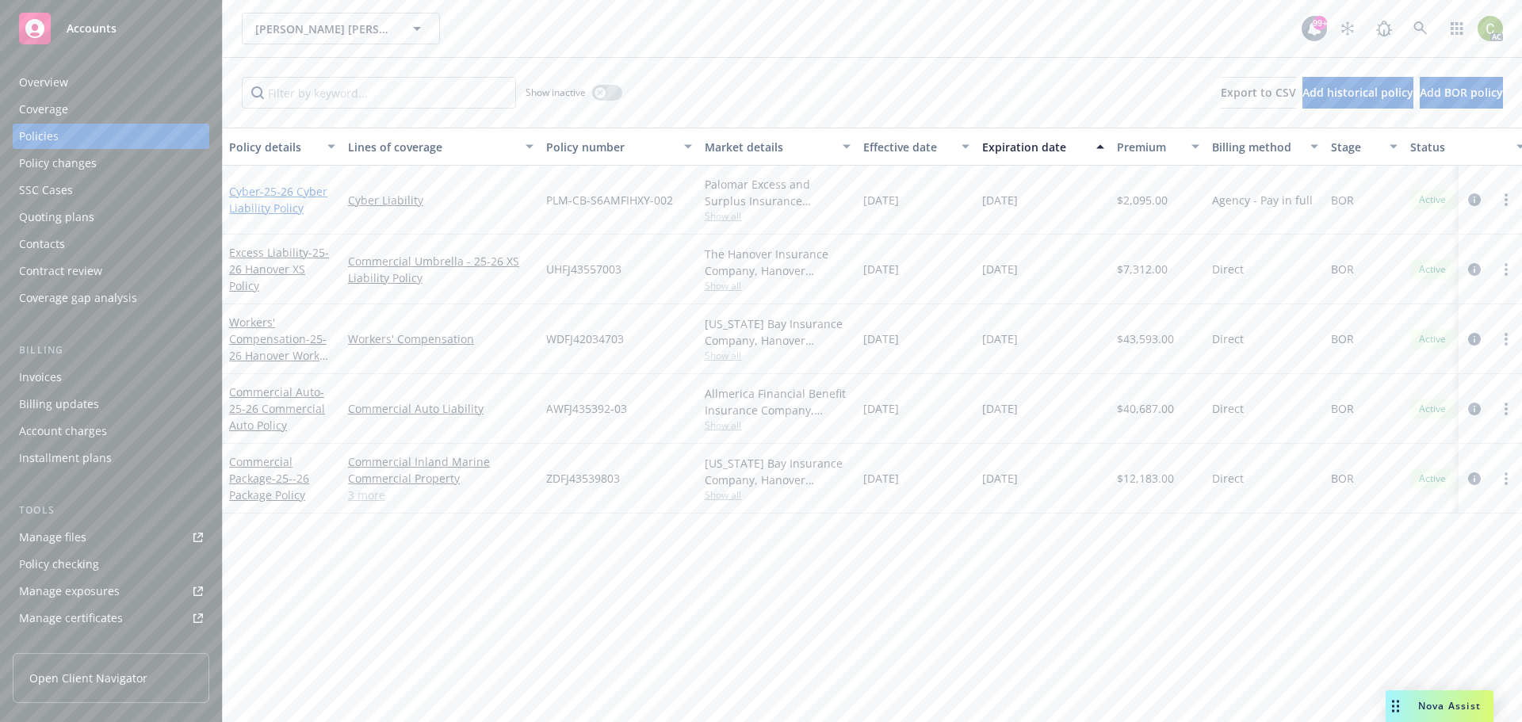
click at [271, 211] on span "- 25-26 Cyber Liability Policy" at bounding box center [278, 200] width 98 height 32
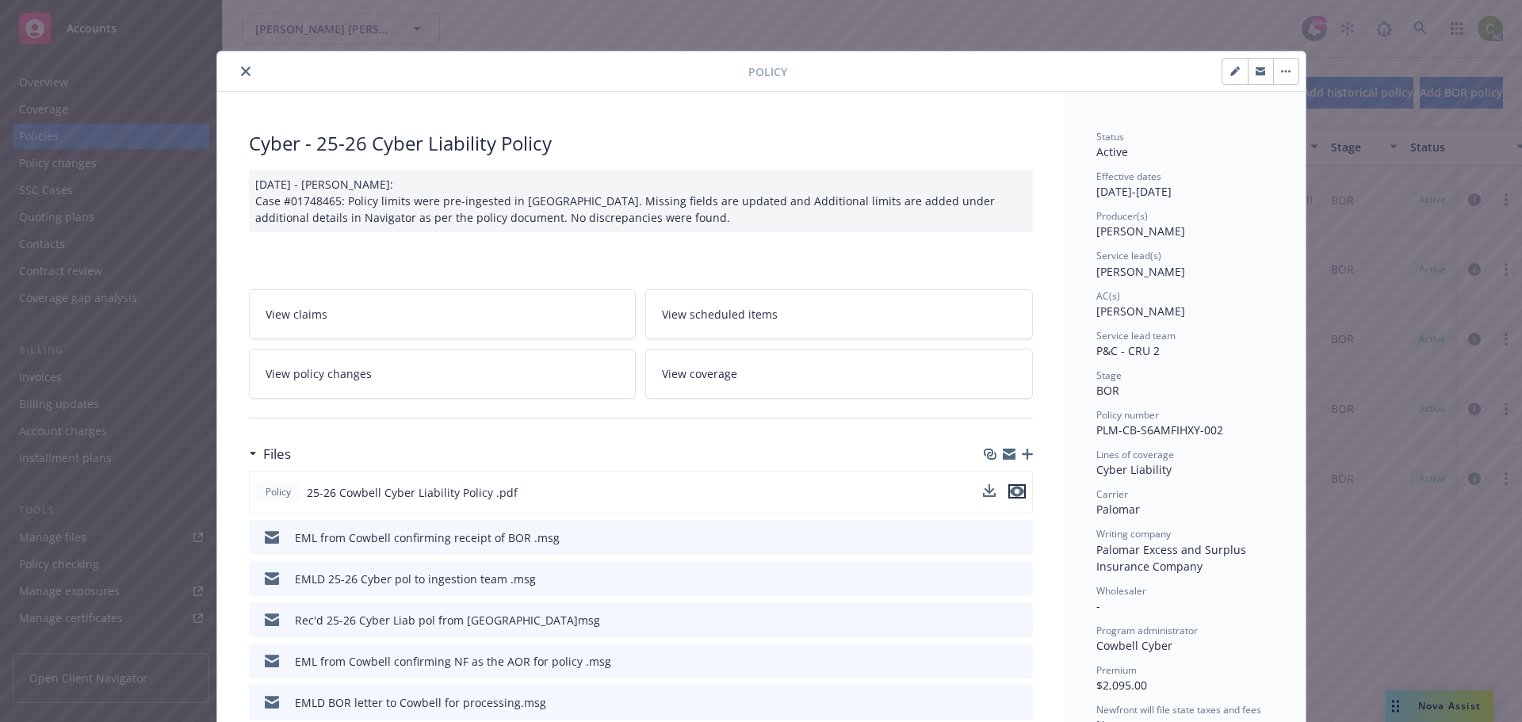
click at [1017, 489] on icon "preview file" at bounding box center [1017, 491] width 14 height 11
click at [241, 68] on icon "close" at bounding box center [246, 72] width 10 height 10
